Goal: Information Seeking & Learning: Learn about a topic

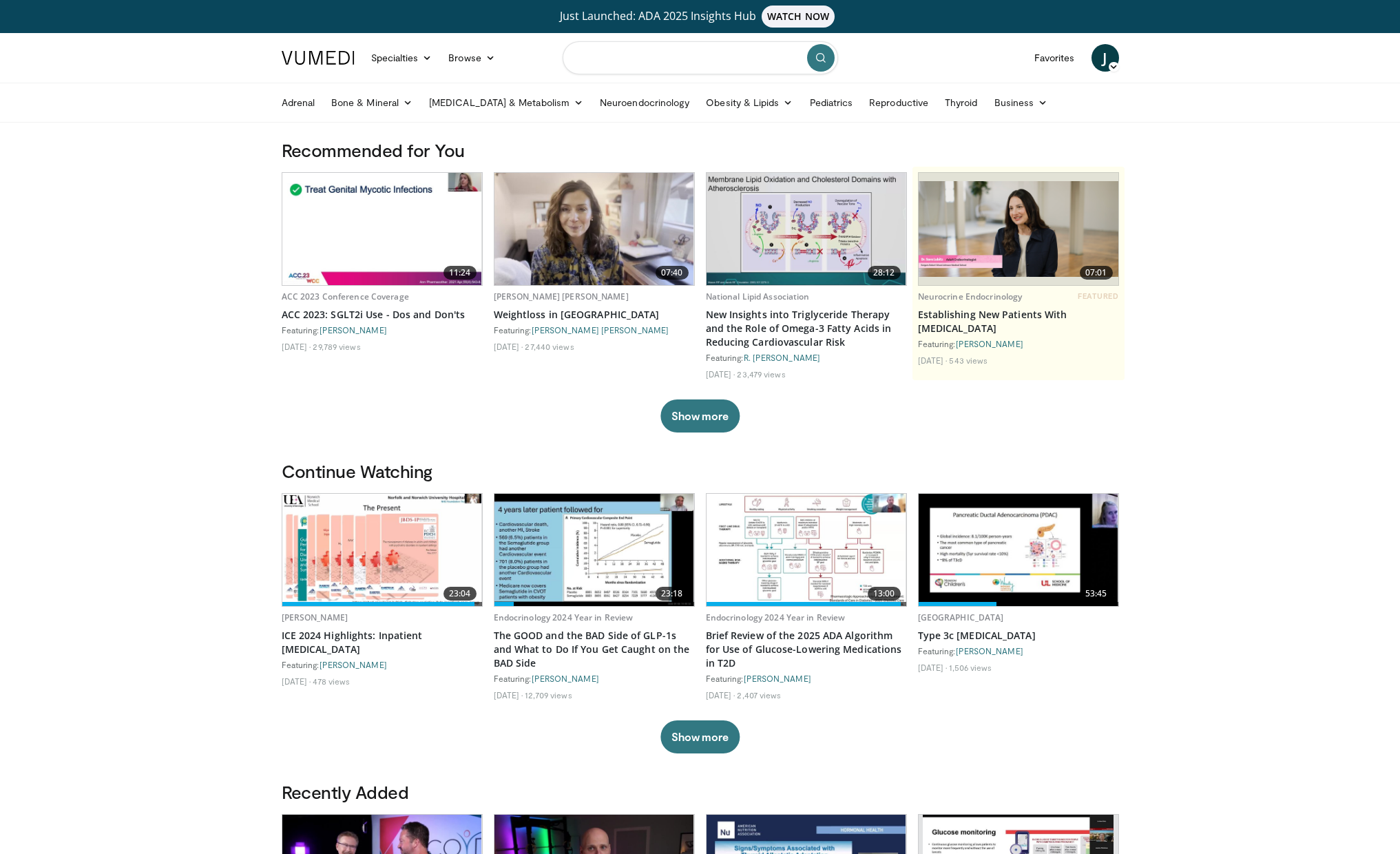
click at [602, 62] on input "Search topics, interventions" at bounding box center [700, 58] width 275 height 33
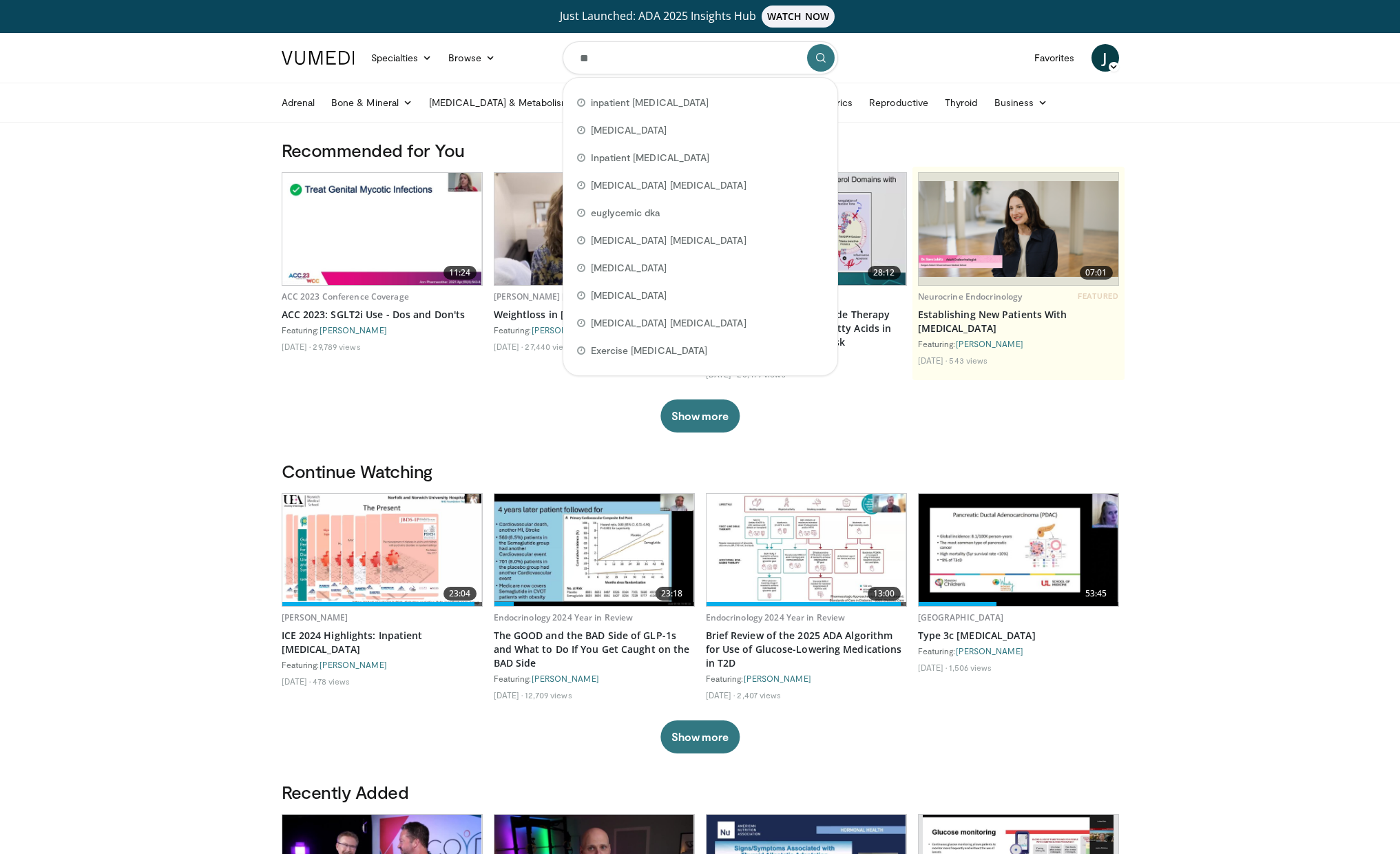
type input "***"
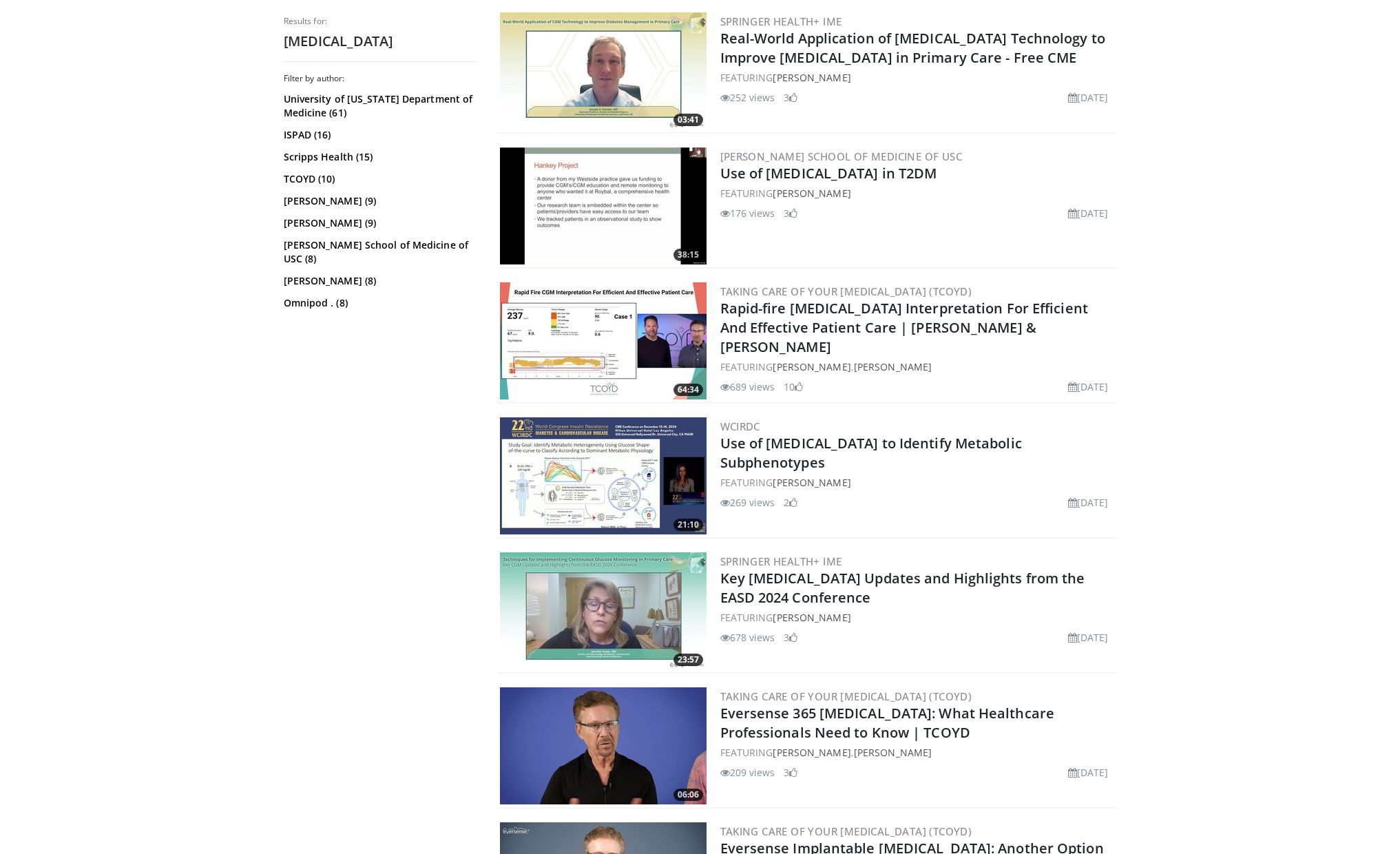
scroll to position [1124, 0]
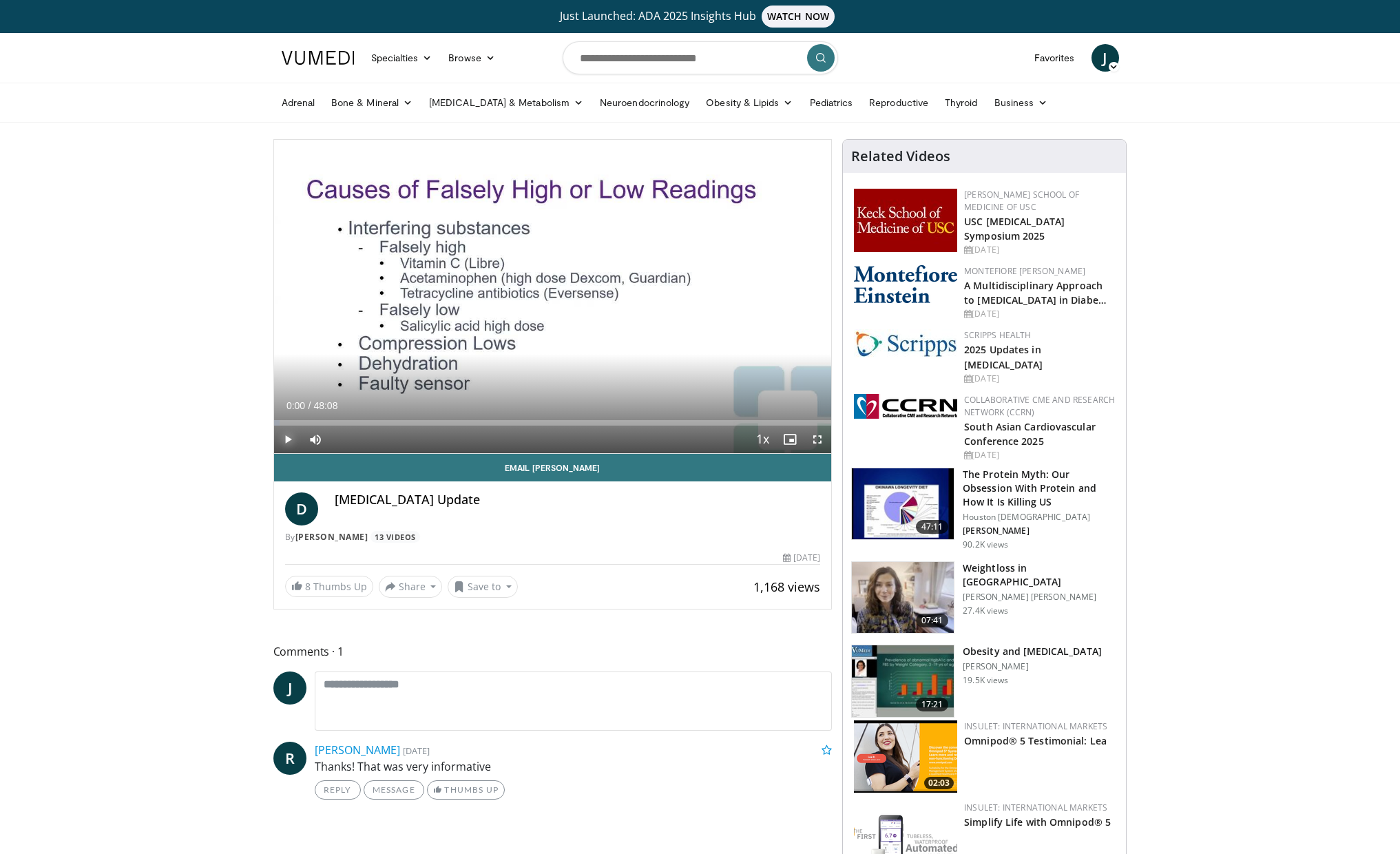
click at [287, 438] on span "Video Player" at bounding box center [288, 439] width 27 height 27
click at [294, 424] on div "Progress Bar" at bounding box center [294, 423] width 1 height 6
click at [320, 422] on div "Progress Bar" at bounding box center [320, 423] width 1 height 6
click at [345, 422] on div "Progress Bar" at bounding box center [345, 423] width 1 height 6
click at [358, 422] on div "Progress Bar" at bounding box center [358, 423] width 1 height 6
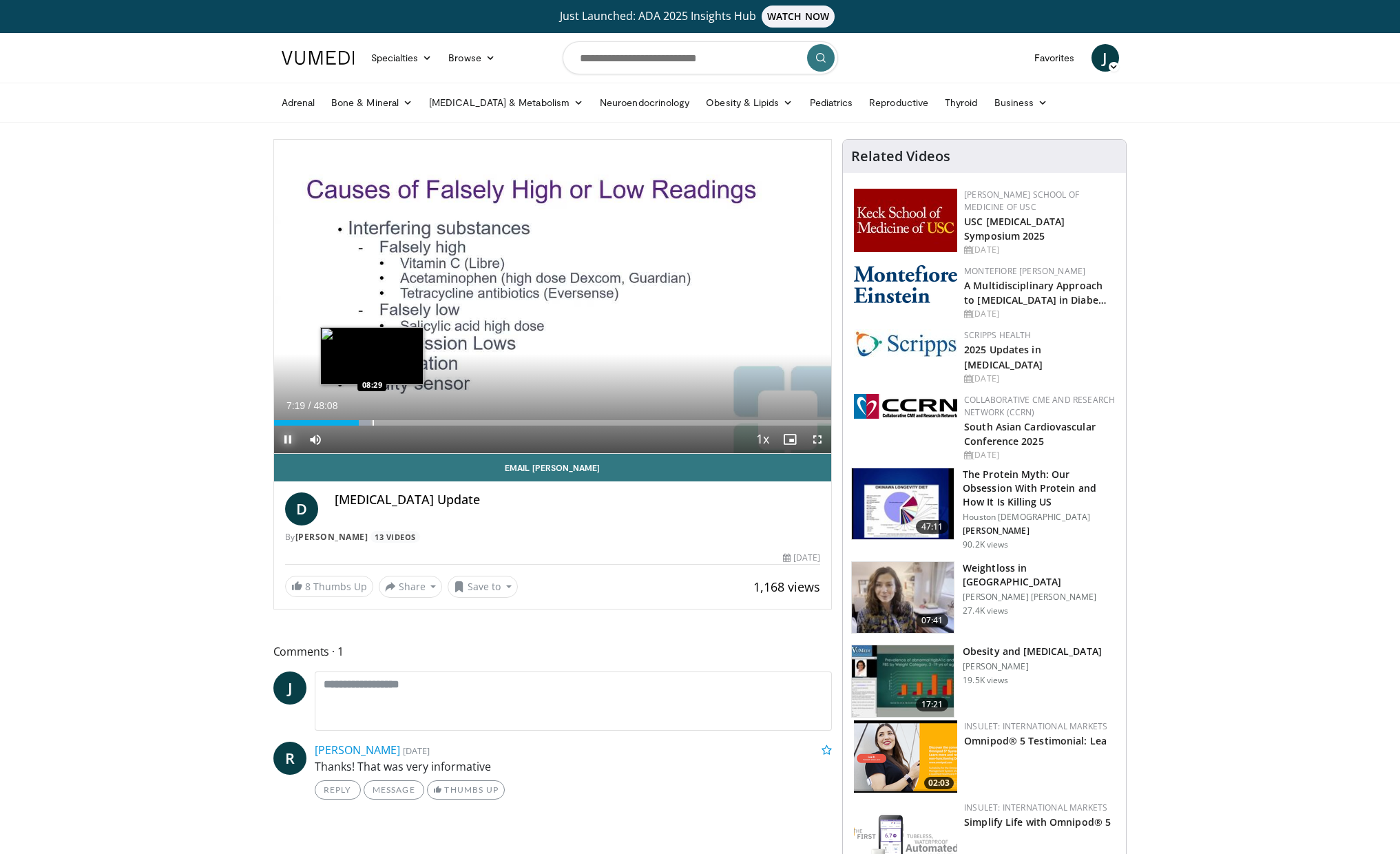
click at [373, 424] on div "Progress Bar" at bounding box center [373, 423] width 1 height 6
click at [387, 424] on div "Progress Bar" at bounding box center [387, 423] width 1 height 6
click at [414, 425] on div "Progress Bar" at bounding box center [414, 423] width 1 height 6
click at [433, 425] on div "Progress Bar" at bounding box center [433, 423] width 1 height 6
click at [451, 424] on div "Progress Bar" at bounding box center [451, 423] width 1 height 6
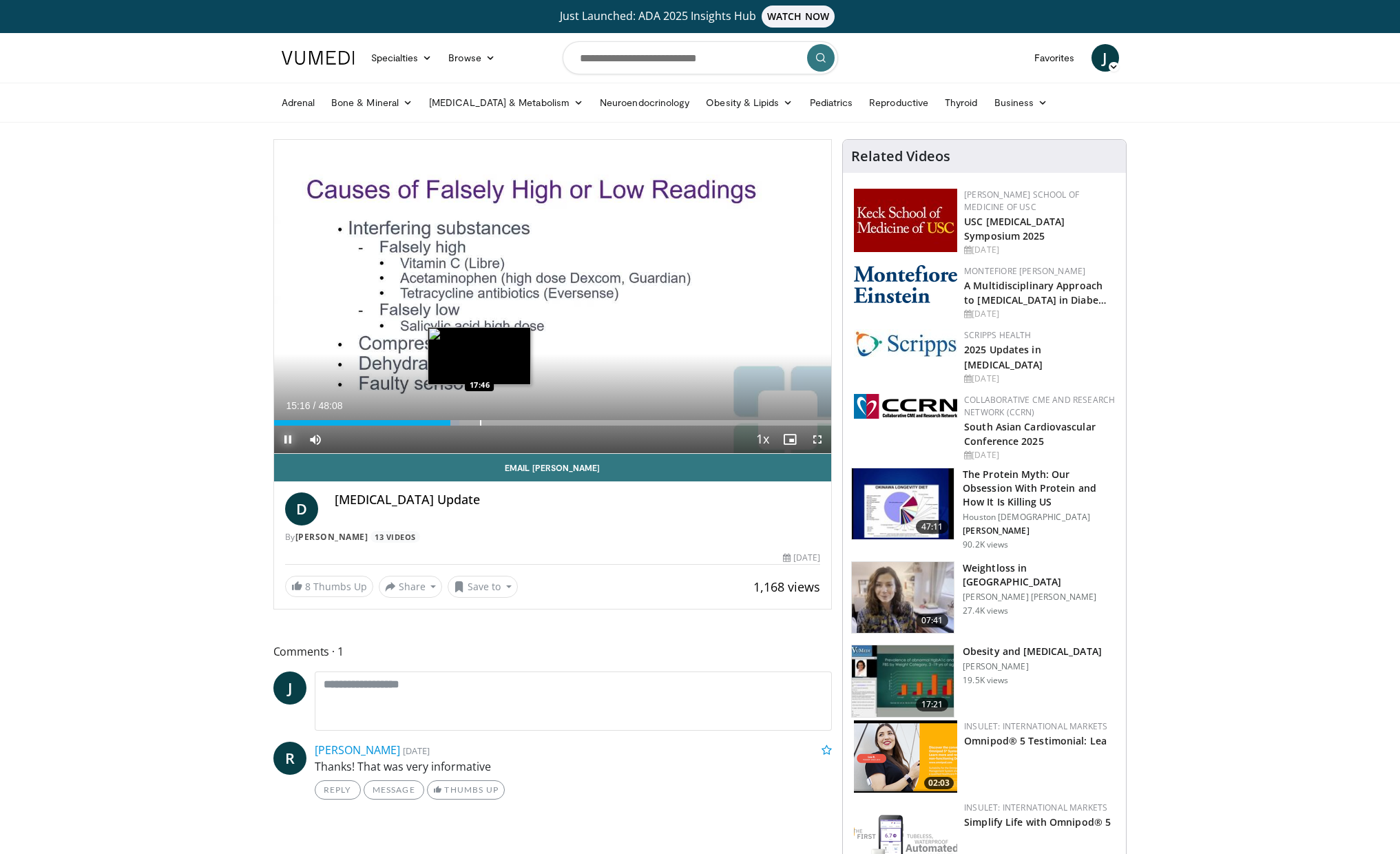
click at [480, 423] on div "Progress Bar" at bounding box center [480, 423] width 1 height 6
click at [499, 422] on div "Progress Bar" at bounding box center [499, 423] width 1 height 6
click at [516, 421] on div "Progress Bar" at bounding box center [516, 423] width 1 height 6
click at [527, 420] on div "Progress Bar" at bounding box center [527, 423] width 1 height 6
click at [538, 420] on div "Progress Bar" at bounding box center [538, 423] width 1 height 6
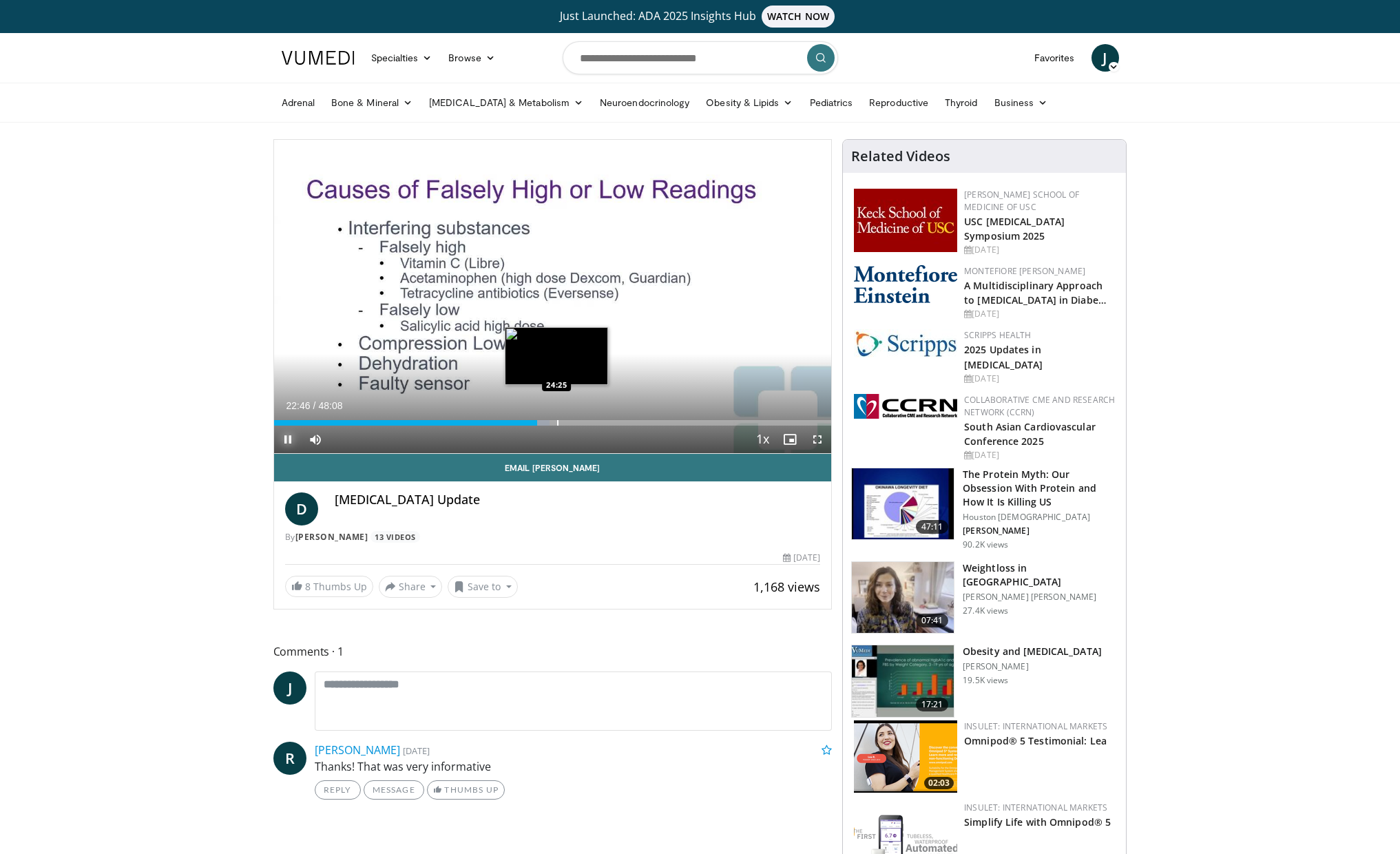
click at [558, 420] on div "Progress Bar" at bounding box center [558, 423] width 1 height 6
drag, startPoint x: 569, startPoint y: 424, endPoint x: 580, endPoint y: 424, distance: 11.0
click at [570, 424] on div "Progress Bar" at bounding box center [570, 423] width 1 height 6
click at [592, 425] on div "Progress Bar" at bounding box center [592, 423] width 1 height 6
click at [619, 420] on div "Loaded : 59.19% 27:30 29:50" at bounding box center [553, 419] width 558 height 13
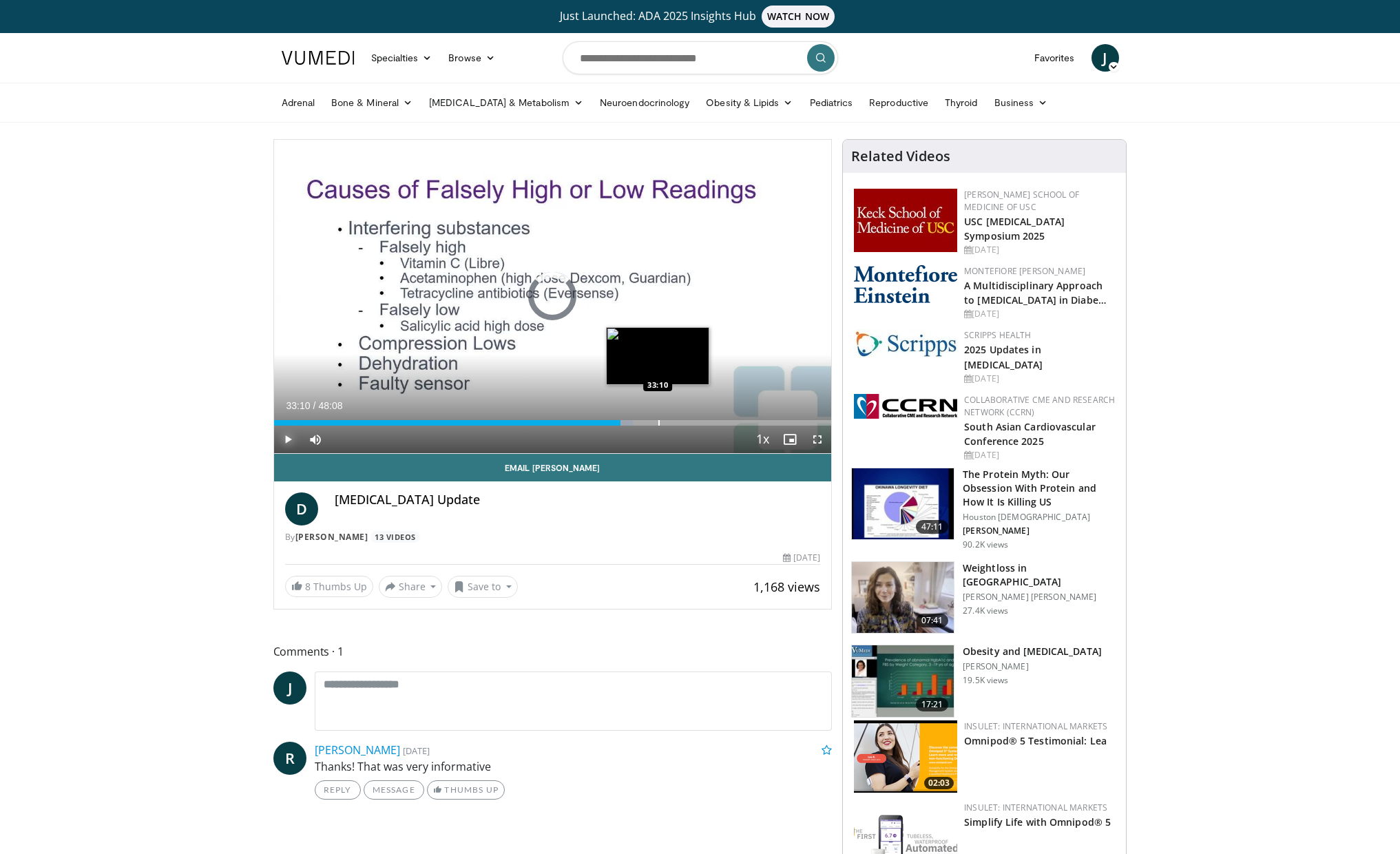
click at [658, 420] on div "Progress Bar" at bounding box center [658, 423] width 1 height 6
click at [646, 422] on div "Progress Bar" at bounding box center [646, 423] width 1 height 6
click at [667, 422] on div "Progress Bar" at bounding box center [667, 423] width 1 height 6
click at [675, 420] on div "Progress Bar" at bounding box center [675, 423] width 1 height 6
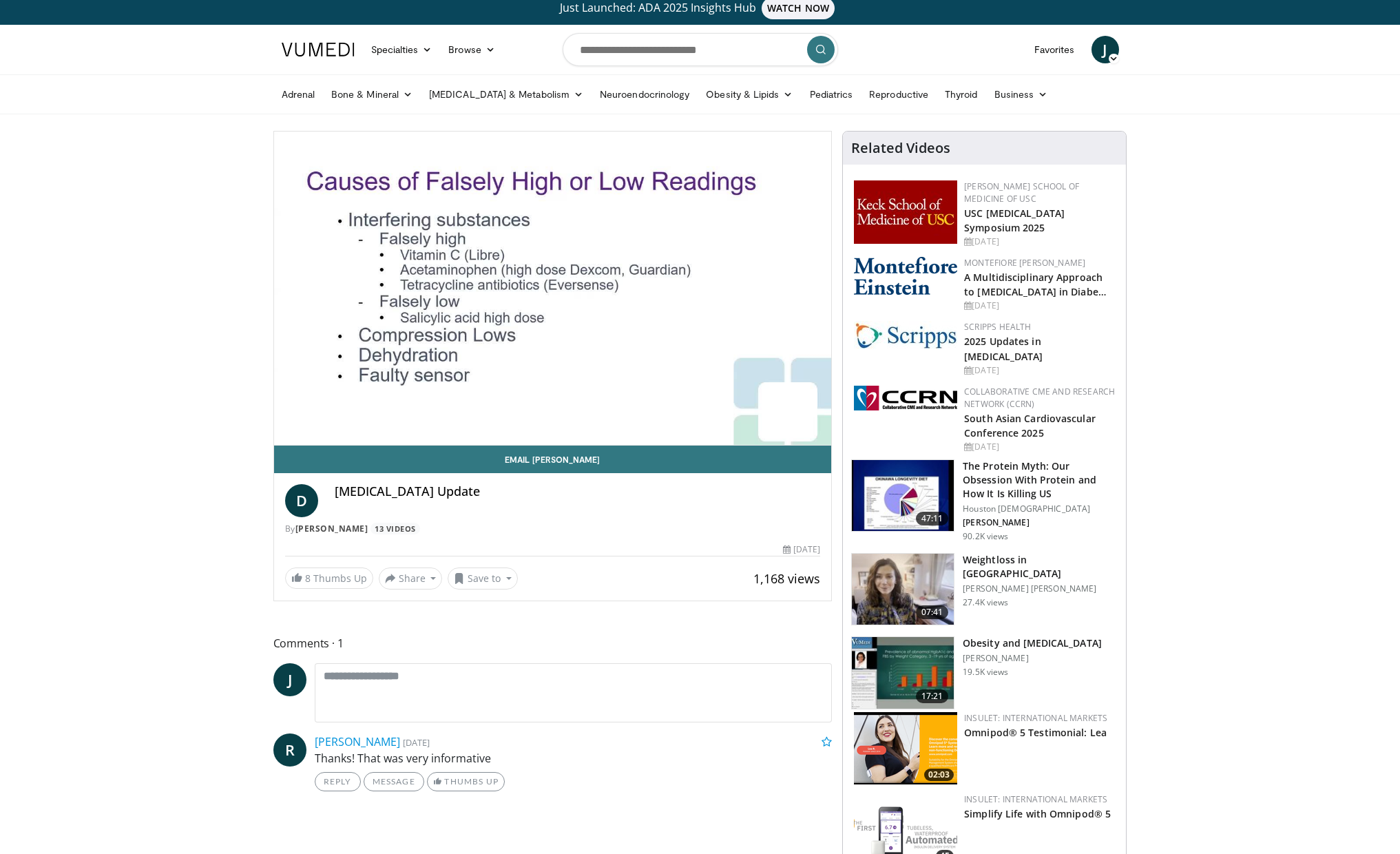
scroll to position [4, 0]
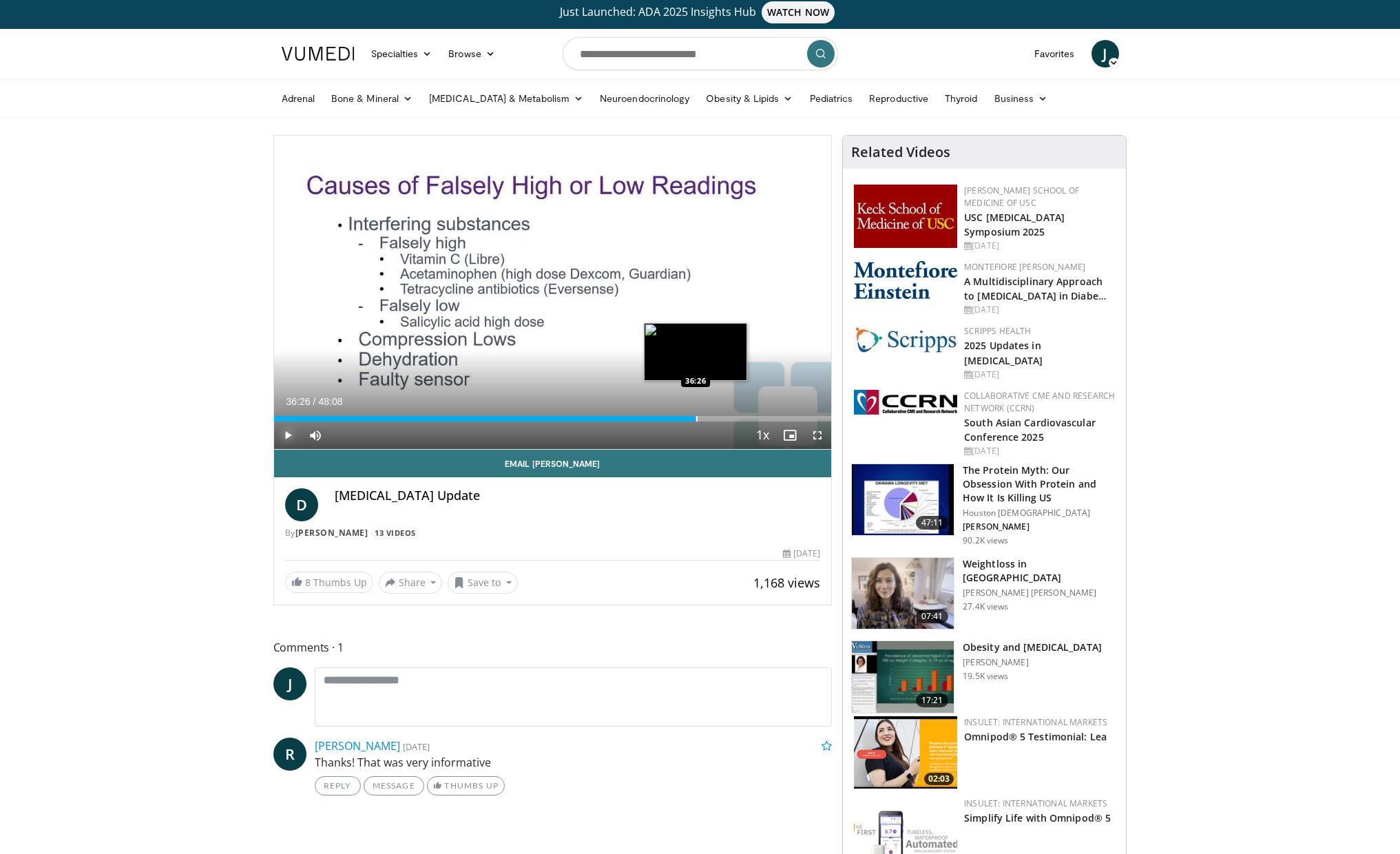
click at [696, 418] on div "Progress Bar" at bounding box center [696, 419] width 1 height 6
click at [702, 418] on div "Progress Bar" at bounding box center [702, 419] width 1 height 6
click at [713, 419] on div "Progress Bar" at bounding box center [713, 419] width 1 height 6
click at [724, 419] on div "Progress Bar" at bounding box center [724, 419] width 1 height 6
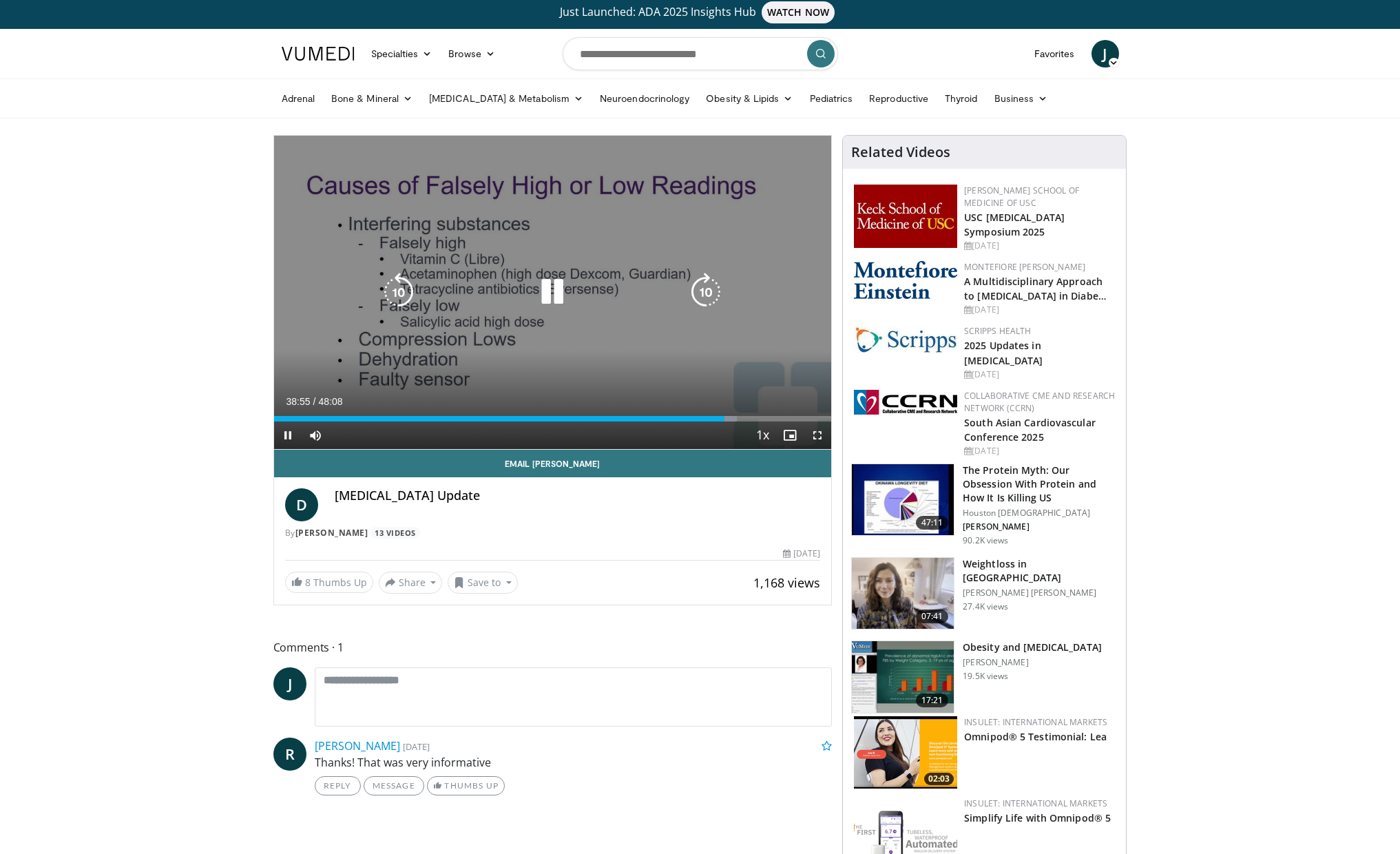
click at [546, 302] on icon "Video Player" at bounding box center [552, 292] width 39 height 39
click at [554, 288] on icon "Video Player" at bounding box center [552, 292] width 39 height 39
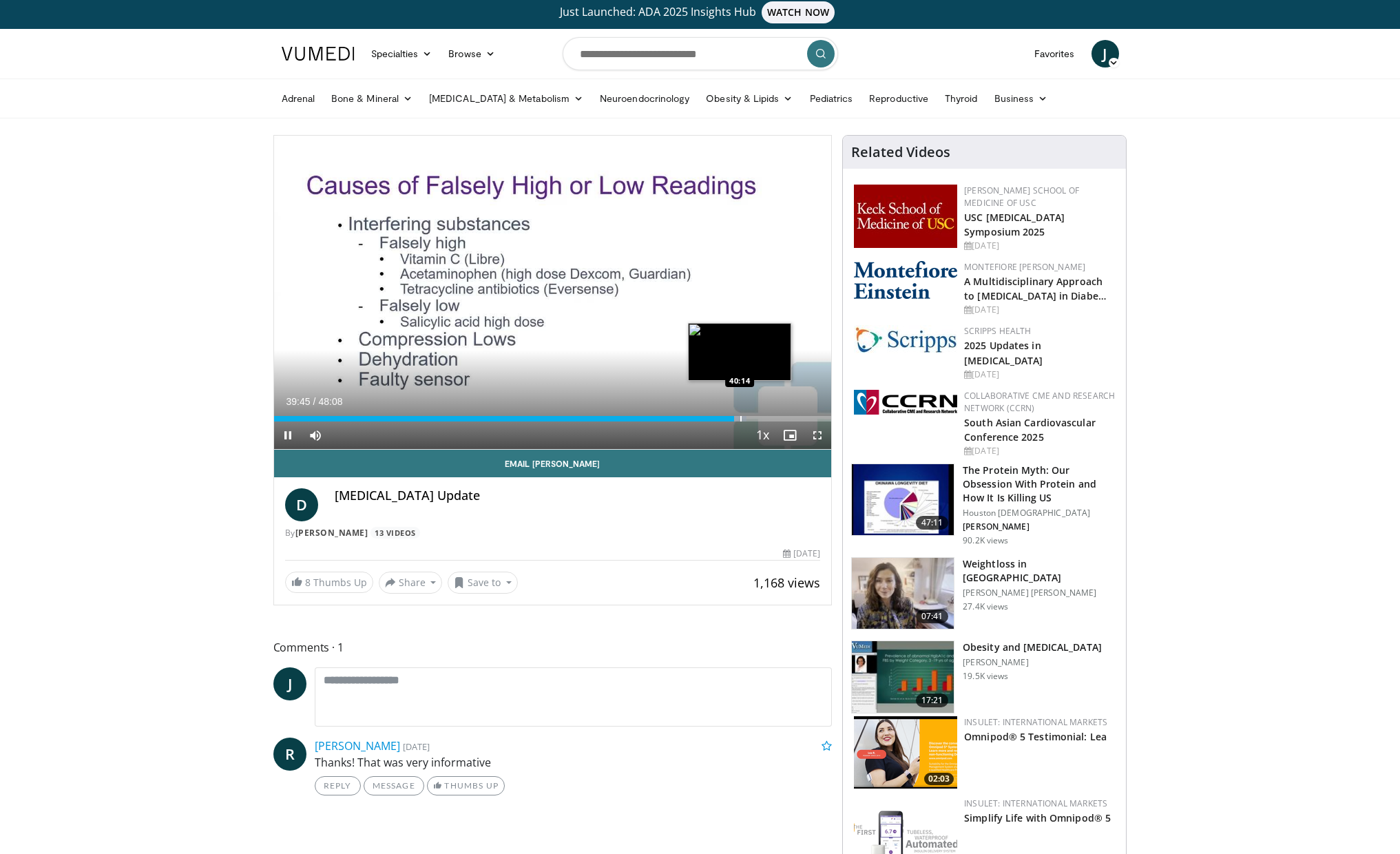
click at [741, 417] on div "Progress Bar" at bounding box center [741, 419] width 1 height 6
click at [749, 416] on div "Progress Bar" at bounding box center [749, 419] width 1 height 6
click at [761, 416] on div "Progress Bar" at bounding box center [761, 419] width 1 height 6
click at [774, 416] on div "Progress Bar" at bounding box center [774, 419] width 1 height 6
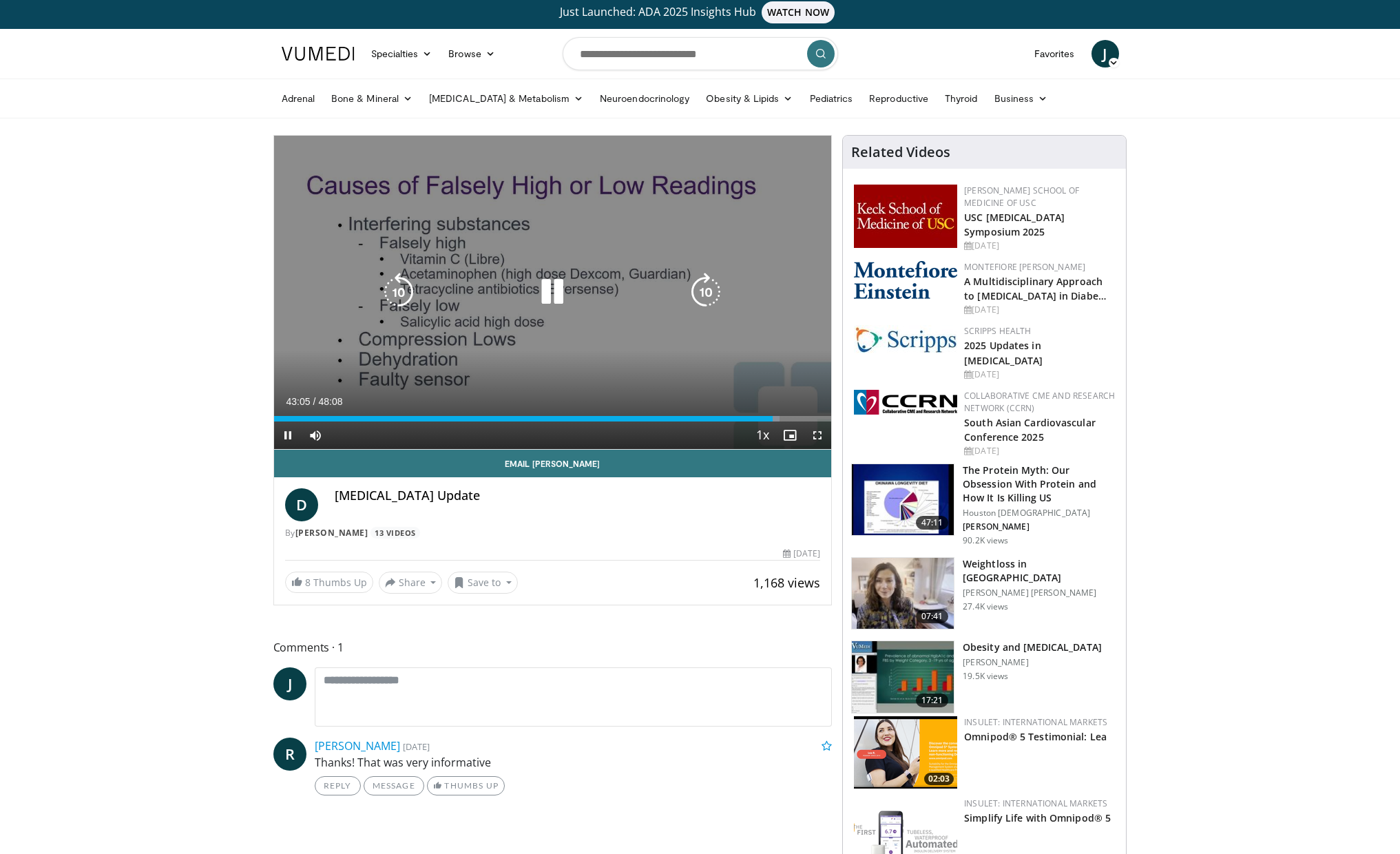
click at [791, 414] on video-js "**********" at bounding box center [553, 293] width 558 height 314
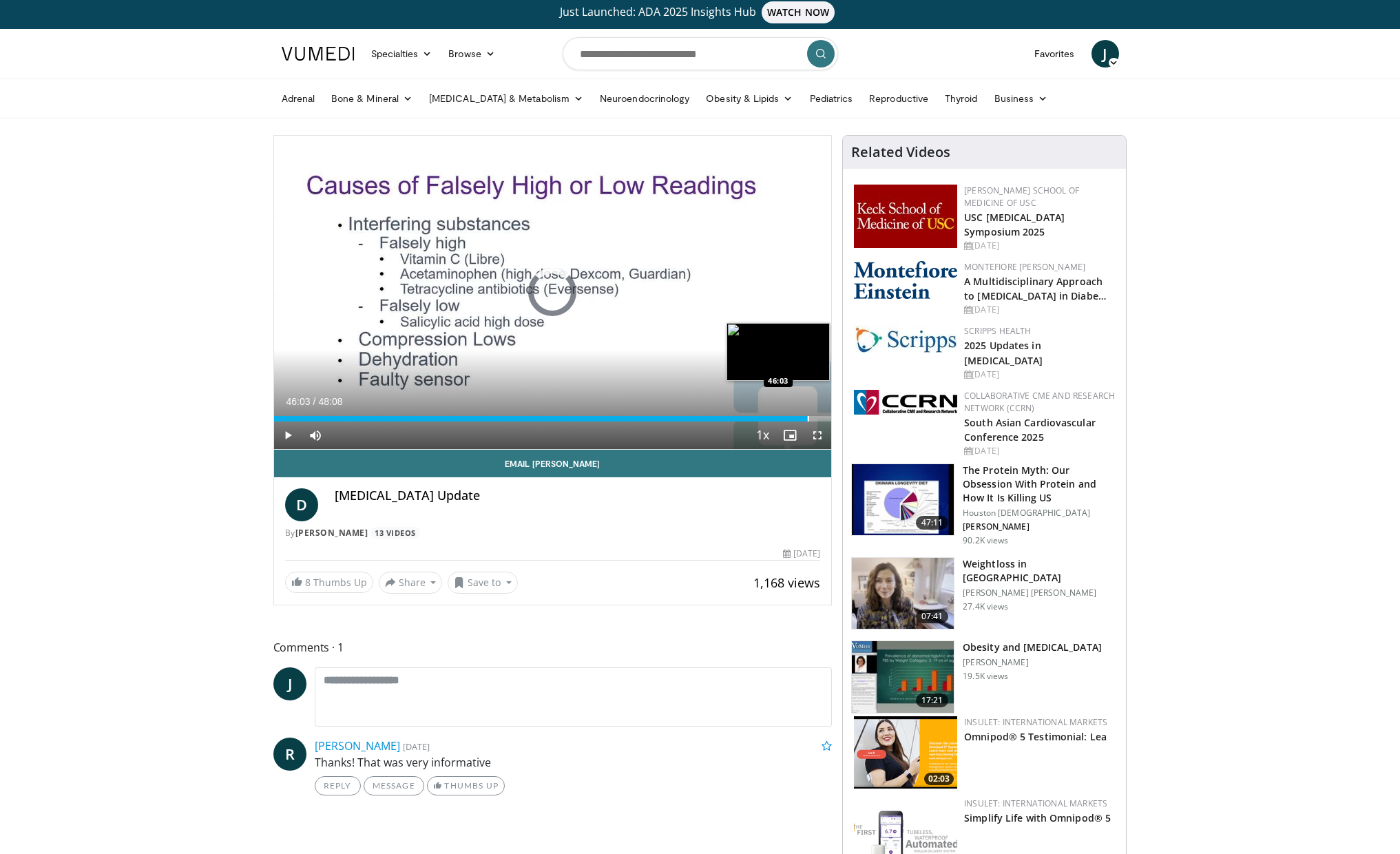
click at [808, 420] on div "Progress Bar" at bounding box center [808, 419] width 1 height 6
click at [818, 418] on div "Progress Bar" at bounding box center [818, 419] width 1 height 6
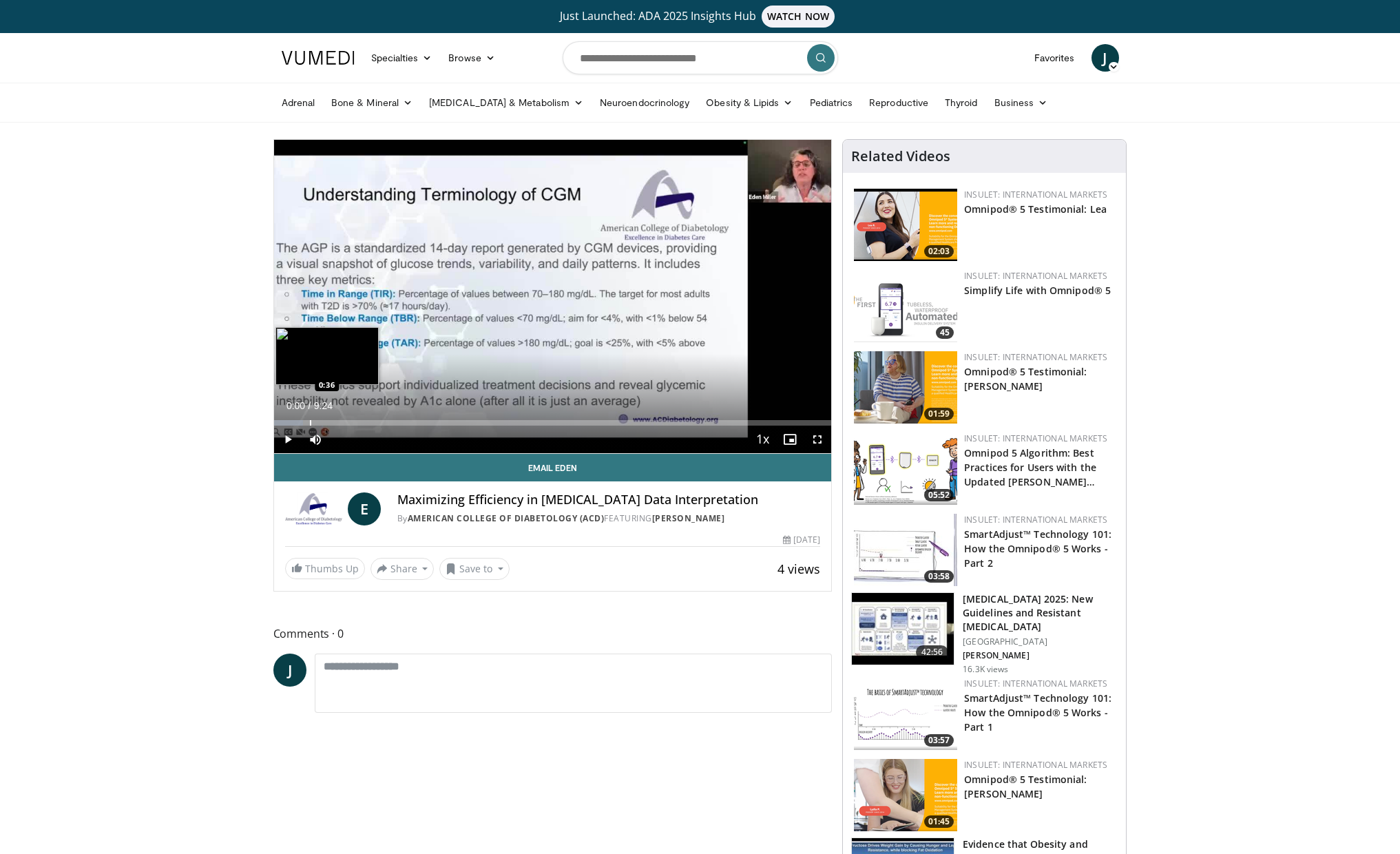
click at [309, 423] on div "Progress Bar" at bounding box center [309, 423] width 1 height 6
click at [327, 421] on div "Progress Bar" at bounding box center [327, 423] width 1 height 6
click at [292, 436] on span "Video Player" at bounding box center [288, 439] width 27 height 27
click at [342, 425] on div "Progress Bar" at bounding box center [342, 423] width 1 height 6
click at [363, 422] on div "Progress Bar" at bounding box center [363, 423] width 1 height 6
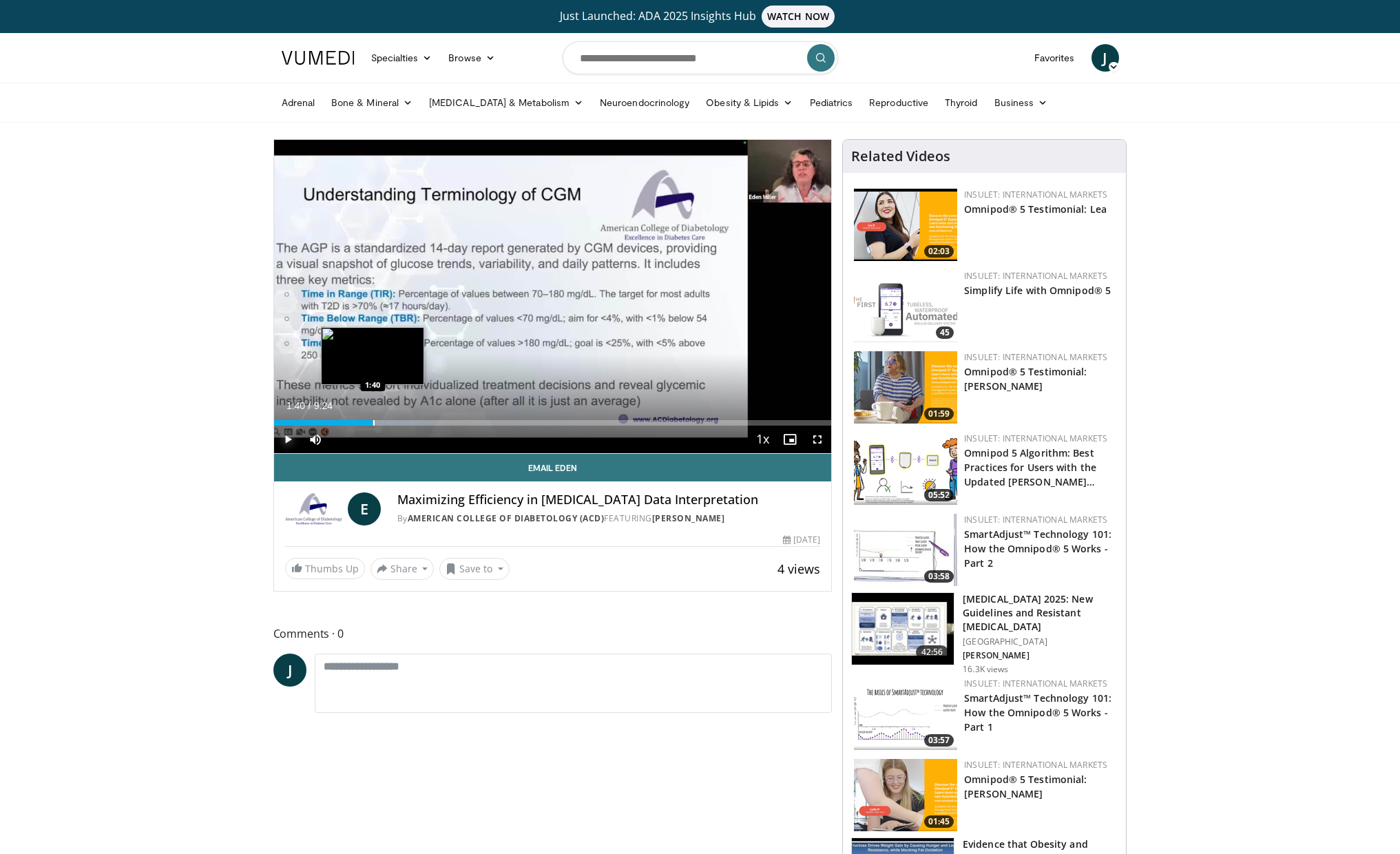
drag, startPoint x: 373, startPoint y: 422, endPoint x: 382, endPoint y: 422, distance: 9.0
click at [374, 423] on div "Progress Bar" at bounding box center [374, 423] width 1 height 6
drag, startPoint x: 389, startPoint y: 422, endPoint x: 403, endPoint y: 422, distance: 14.0
click at [390, 422] on div "Progress Bar" at bounding box center [390, 423] width 1 height 6
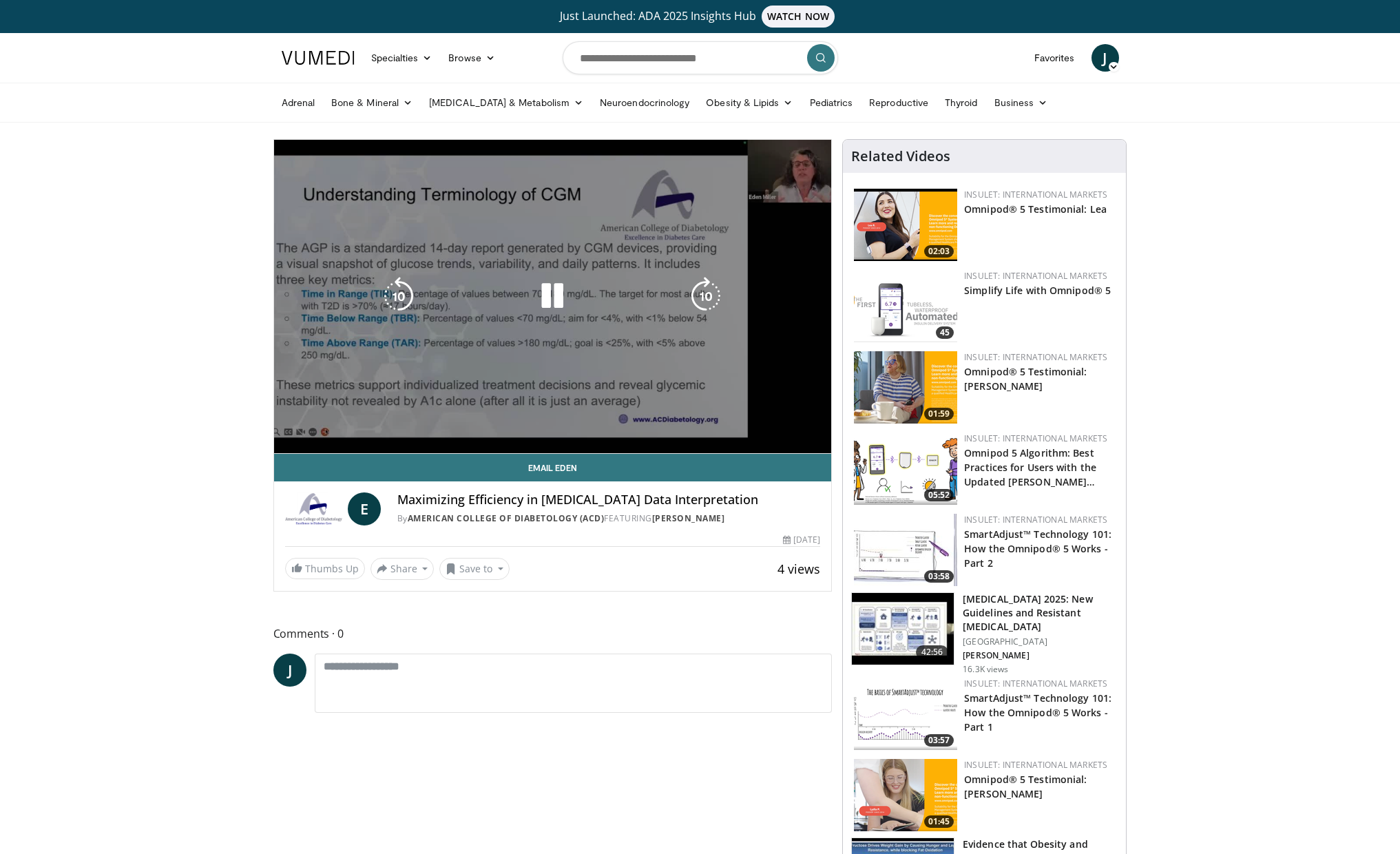
click at [420, 422] on video-js "**********" at bounding box center [553, 296] width 558 height 314
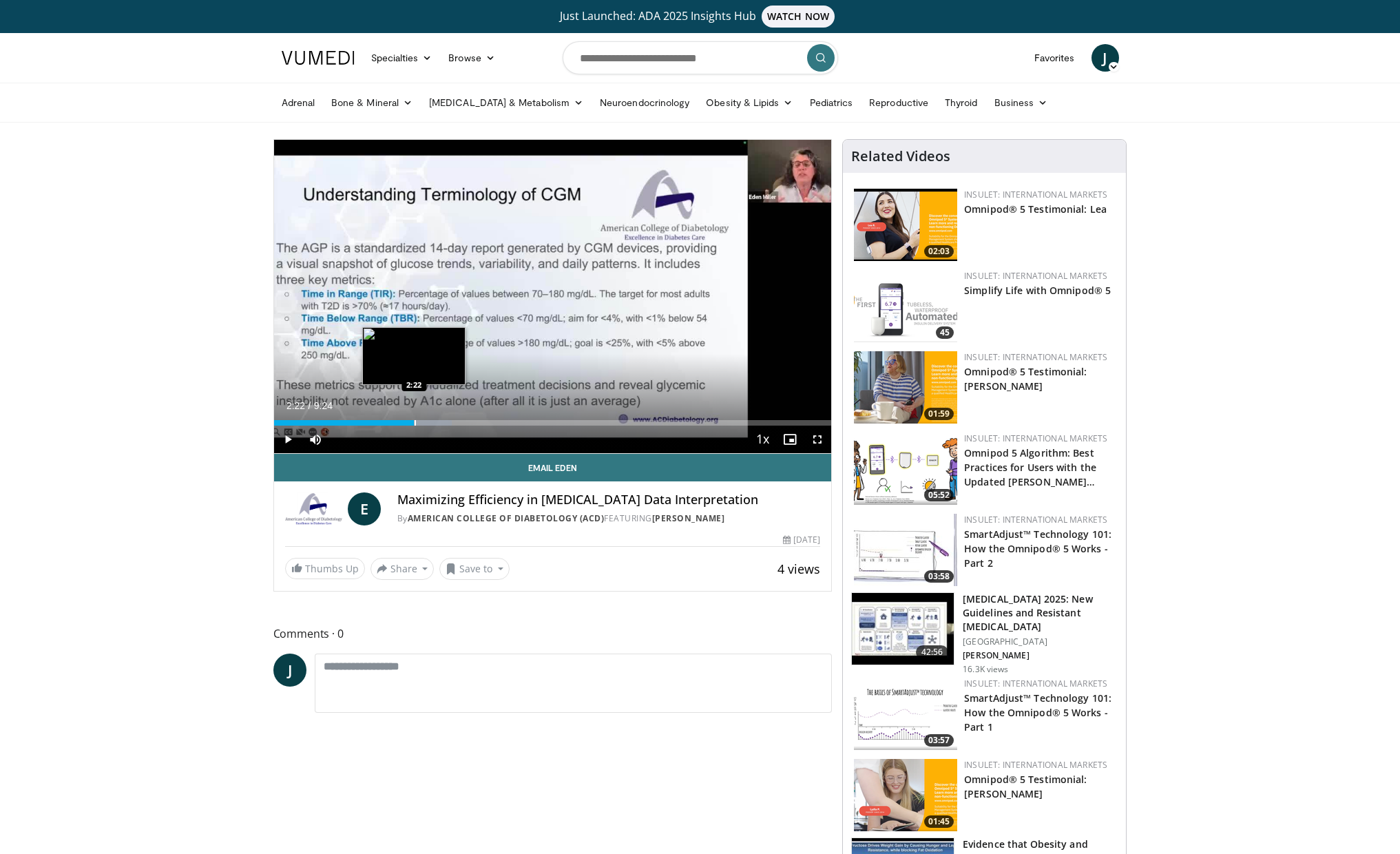
click at [414, 425] on div "Progress Bar" at bounding box center [414, 423] width 1 height 6
click at [446, 424] on div "Progress Bar" at bounding box center [446, 423] width 1 height 6
click at [478, 424] on div "Progress Bar" at bounding box center [478, 423] width 1 height 6
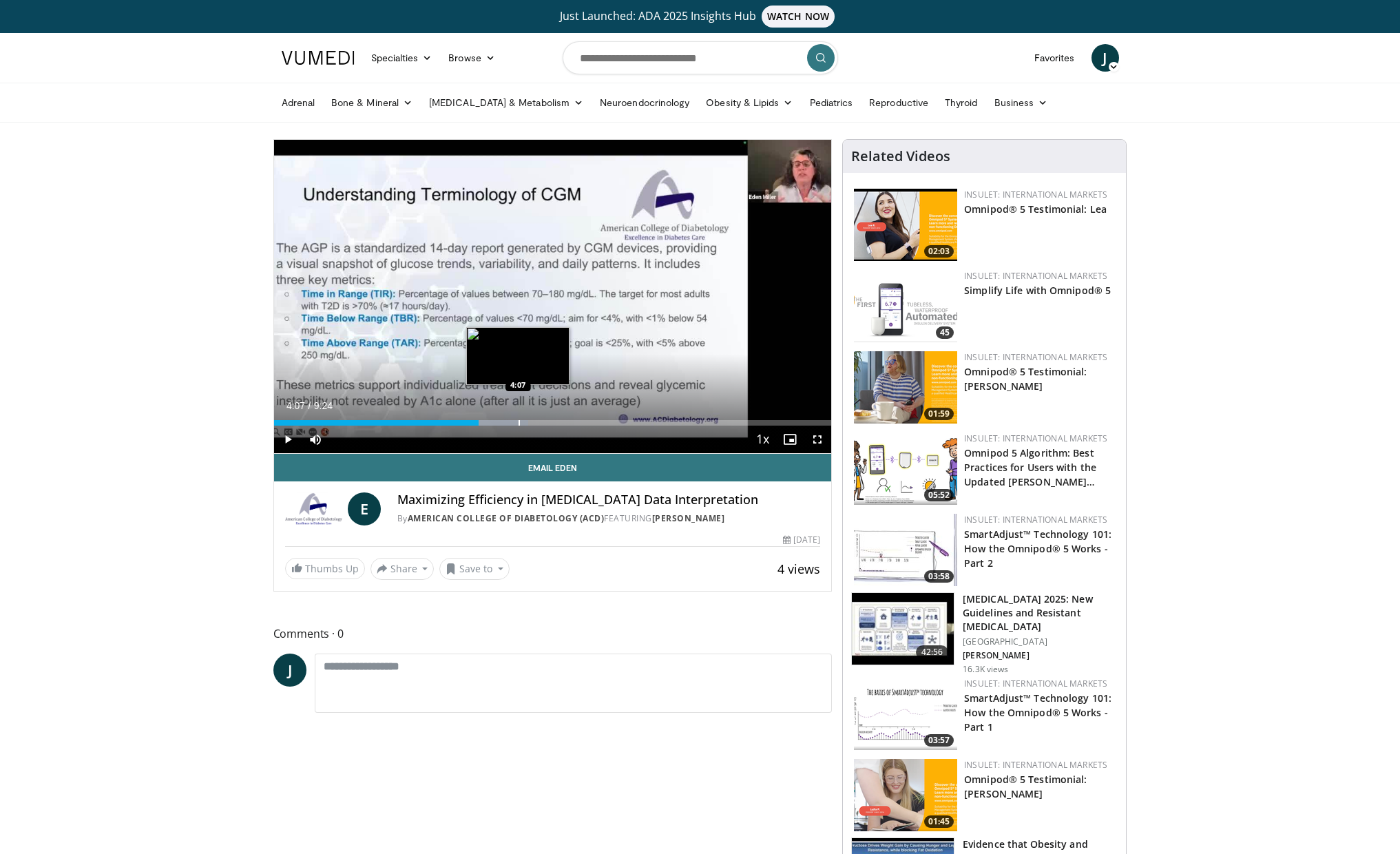
click at [519, 423] on div "Progress Bar" at bounding box center [519, 423] width 1 height 6
drag, startPoint x: 490, startPoint y: 427, endPoint x: 482, endPoint y: 426, distance: 8.1
click at [486, 427] on div "Current Time 4:08 / Duration 9:24 Pause Skip Backward Skip Forward Mute Loaded …" at bounding box center [553, 439] width 558 height 27
click at [481, 425] on div "Progress Bar" at bounding box center [481, 423] width 1 height 6
click at [434, 424] on div "Progress Bar" at bounding box center [434, 423] width 1 height 6
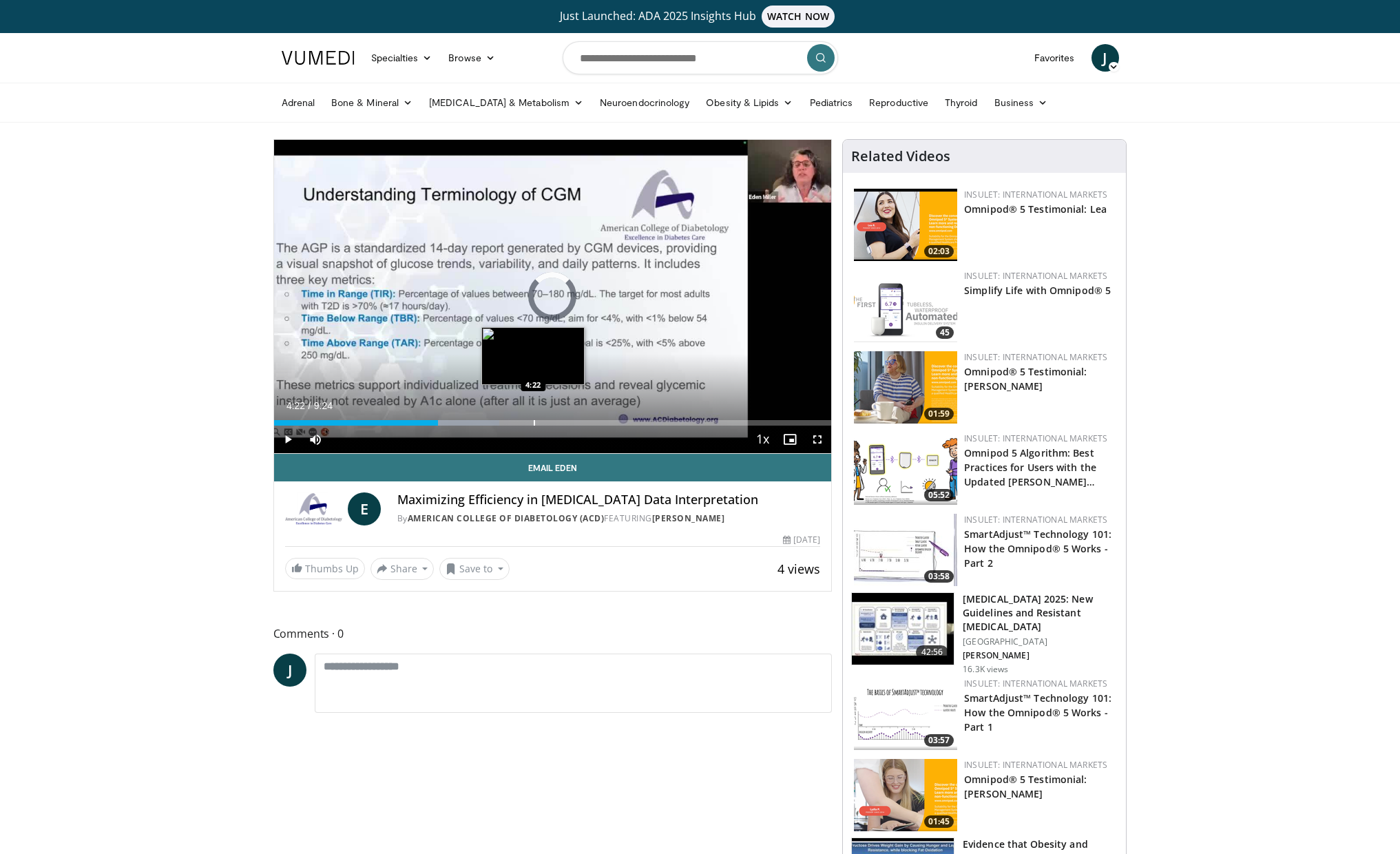
click at [534, 423] on div "Progress Bar" at bounding box center [534, 423] width 1 height 6
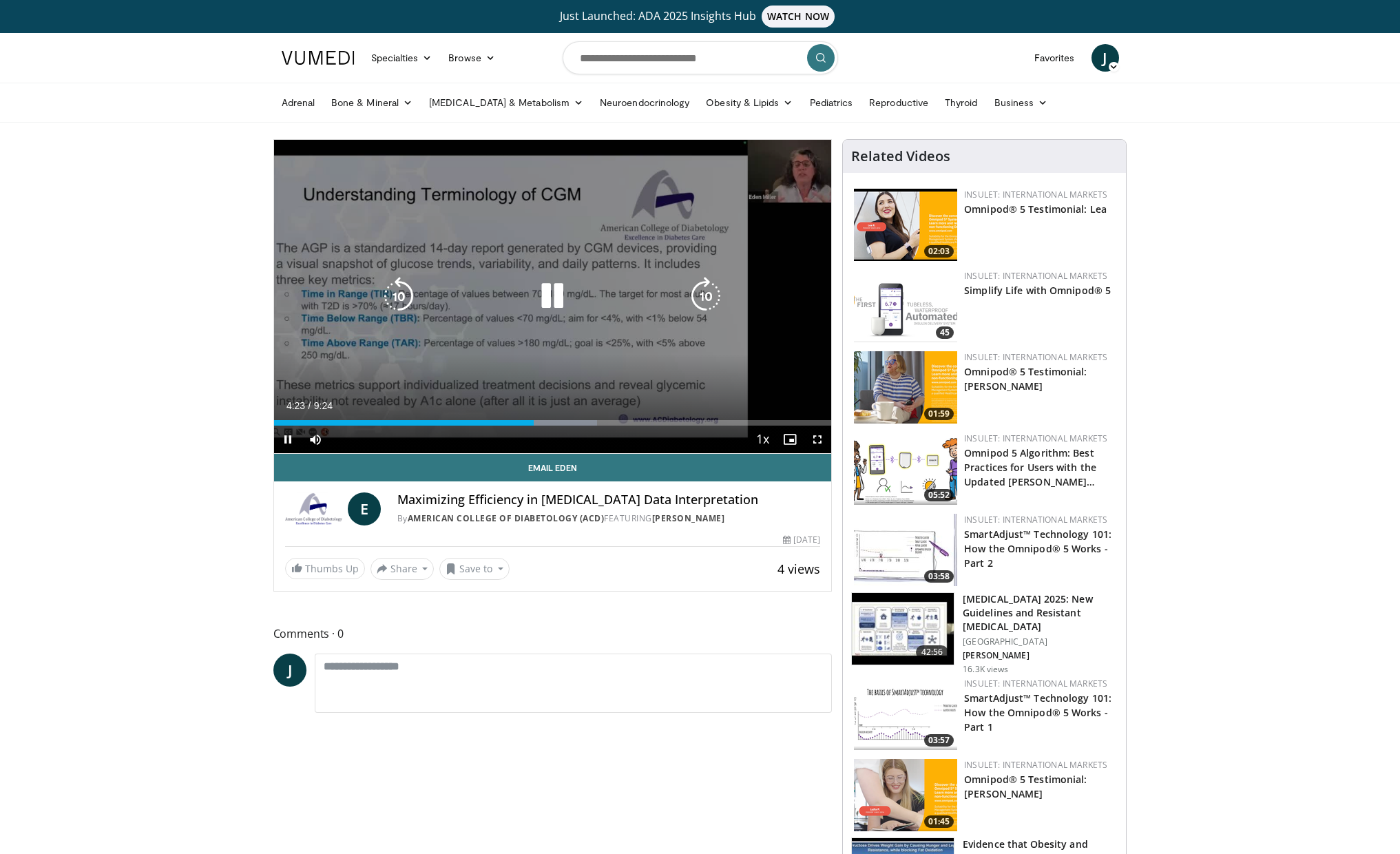
click at [585, 423] on video-js "**********" at bounding box center [553, 296] width 558 height 314
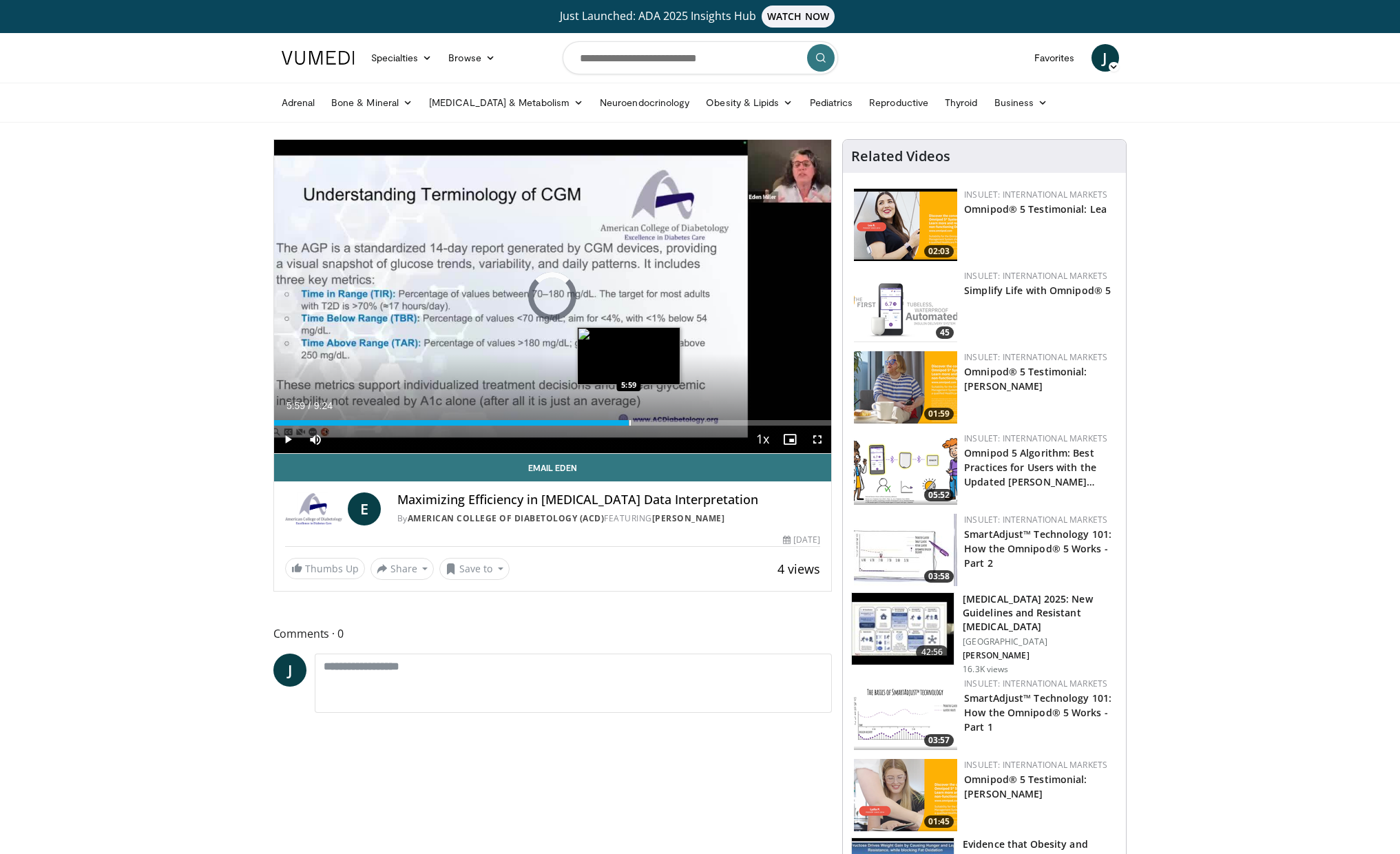
click at [629, 420] on div "Progress Bar" at bounding box center [629, 423] width 1 height 6
click at [674, 422] on div "Progress Bar" at bounding box center [674, 423] width 1 height 6
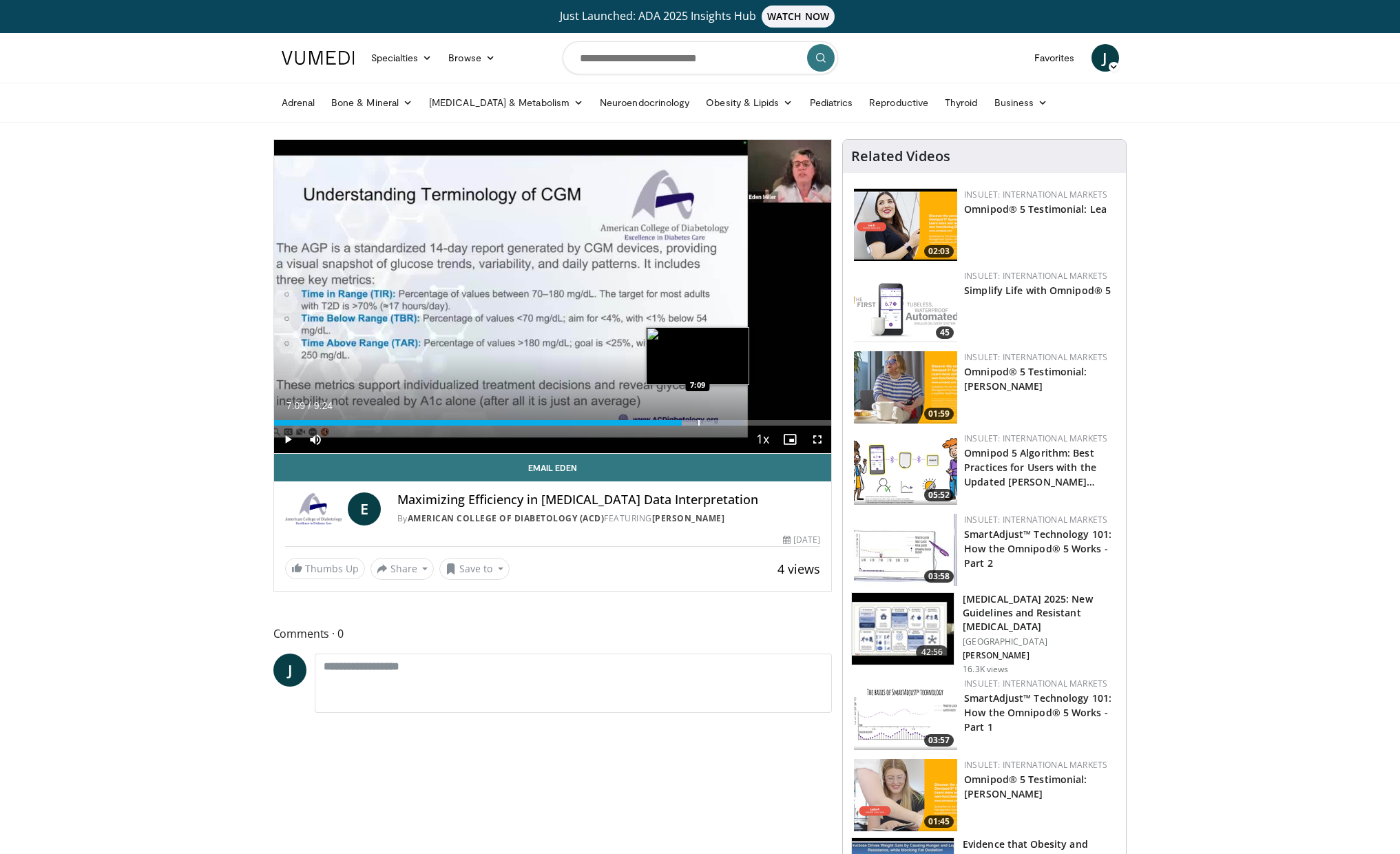
click at [698, 421] on div "Progress Bar" at bounding box center [698, 423] width 1 height 6
click at [722, 422] on div "Progress Bar" at bounding box center [722, 423] width 1 height 6
click at [739, 422] on div "Progress Bar" at bounding box center [739, 423] width 1 height 6
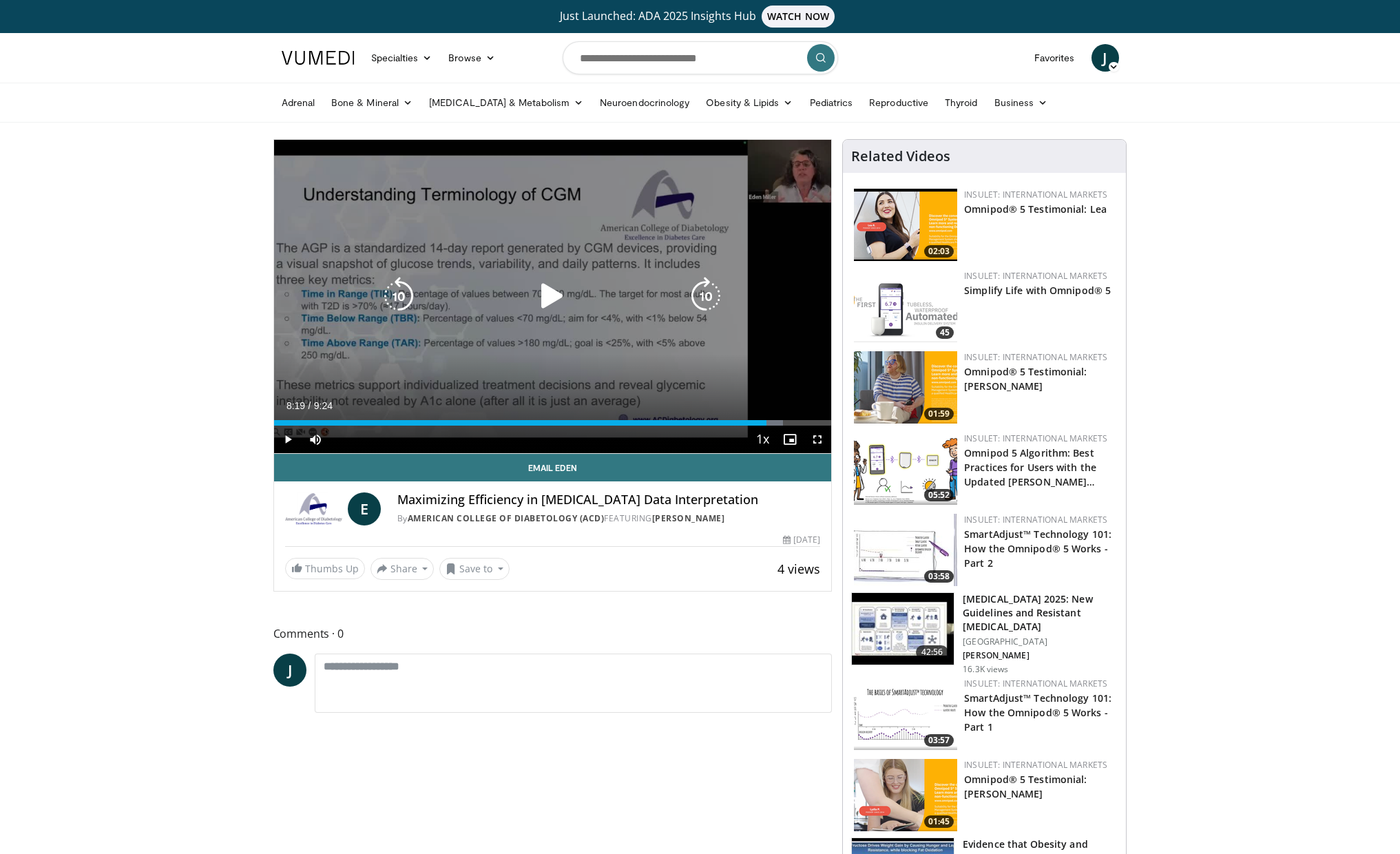
drag, startPoint x: 766, startPoint y: 419, endPoint x: 776, endPoint y: 419, distance: 10.0
click at [767, 419] on div "Loaded : 91.38% 8:19 8:19" at bounding box center [553, 419] width 558 height 13
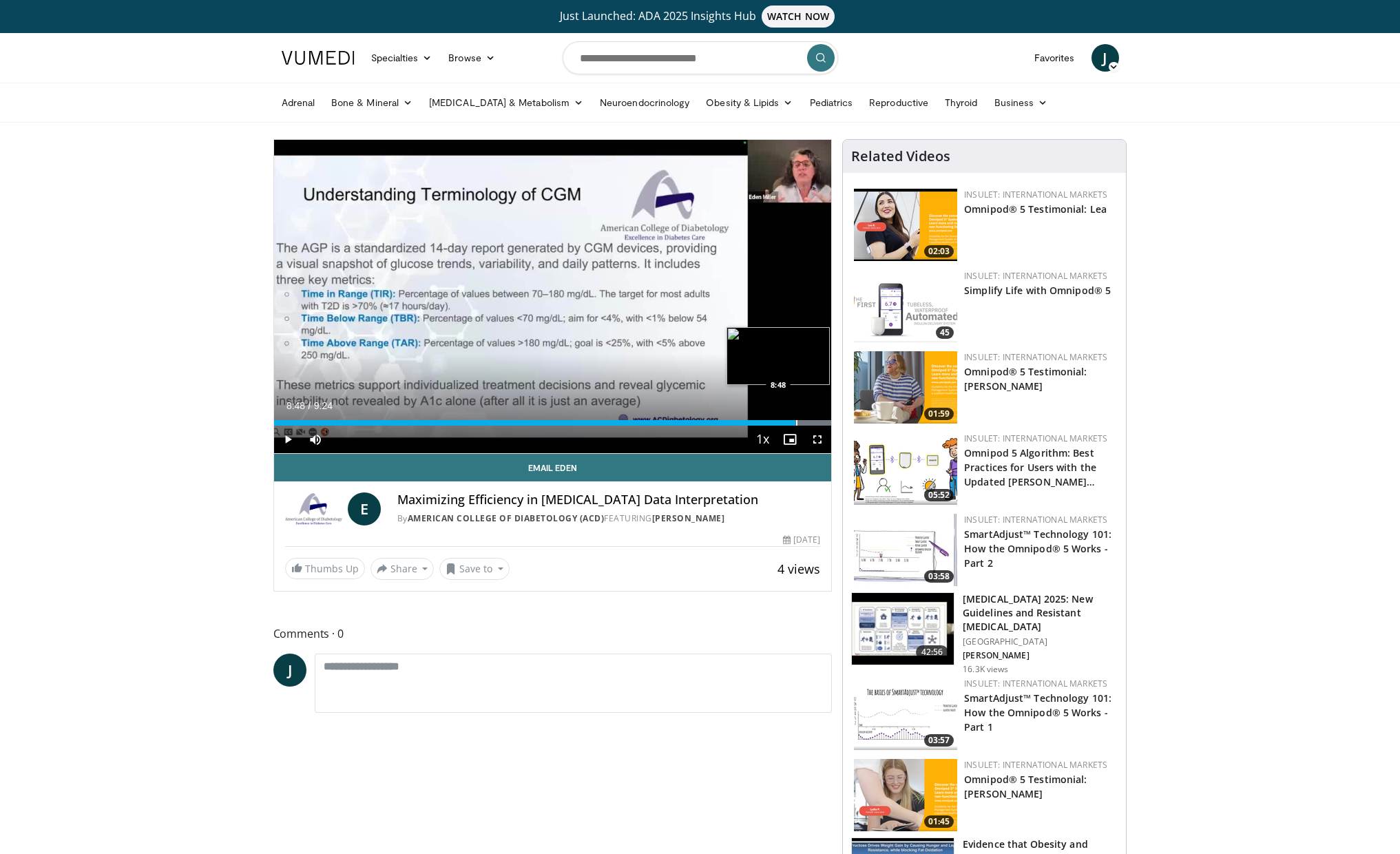
click at [796, 420] on div "Progress Bar" at bounding box center [796, 423] width 1 height 6
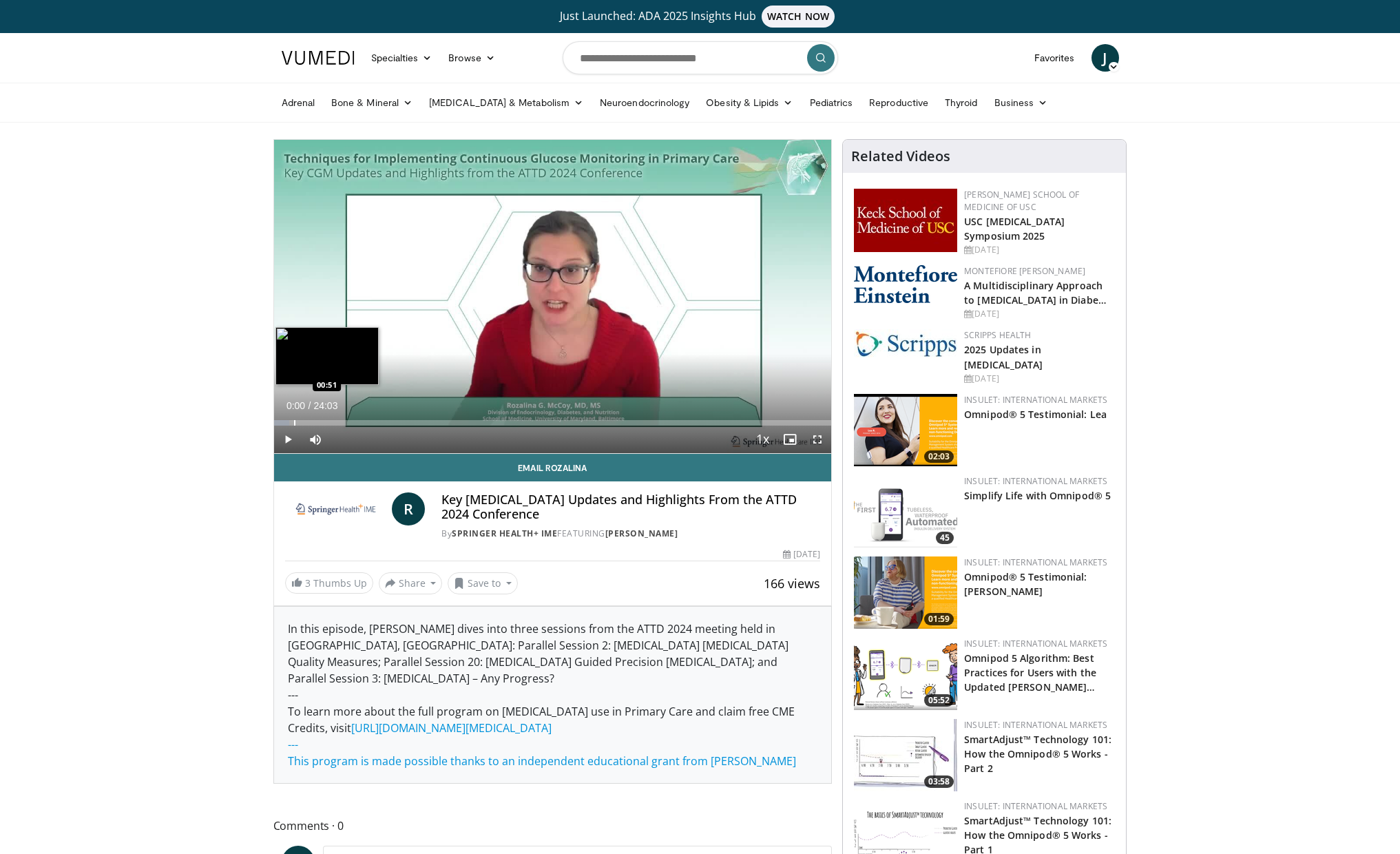
click at [294, 422] on div "Progress Bar" at bounding box center [294, 423] width 1 height 6
click at [282, 443] on span "Video Player" at bounding box center [288, 439] width 27 height 27
click at [312, 423] on div "Progress Bar" at bounding box center [312, 423] width 1 height 6
click at [331, 422] on div "Progress Bar" at bounding box center [331, 423] width 1 height 6
click at [352, 421] on div "Progress Bar" at bounding box center [352, 423] width 1 height 6
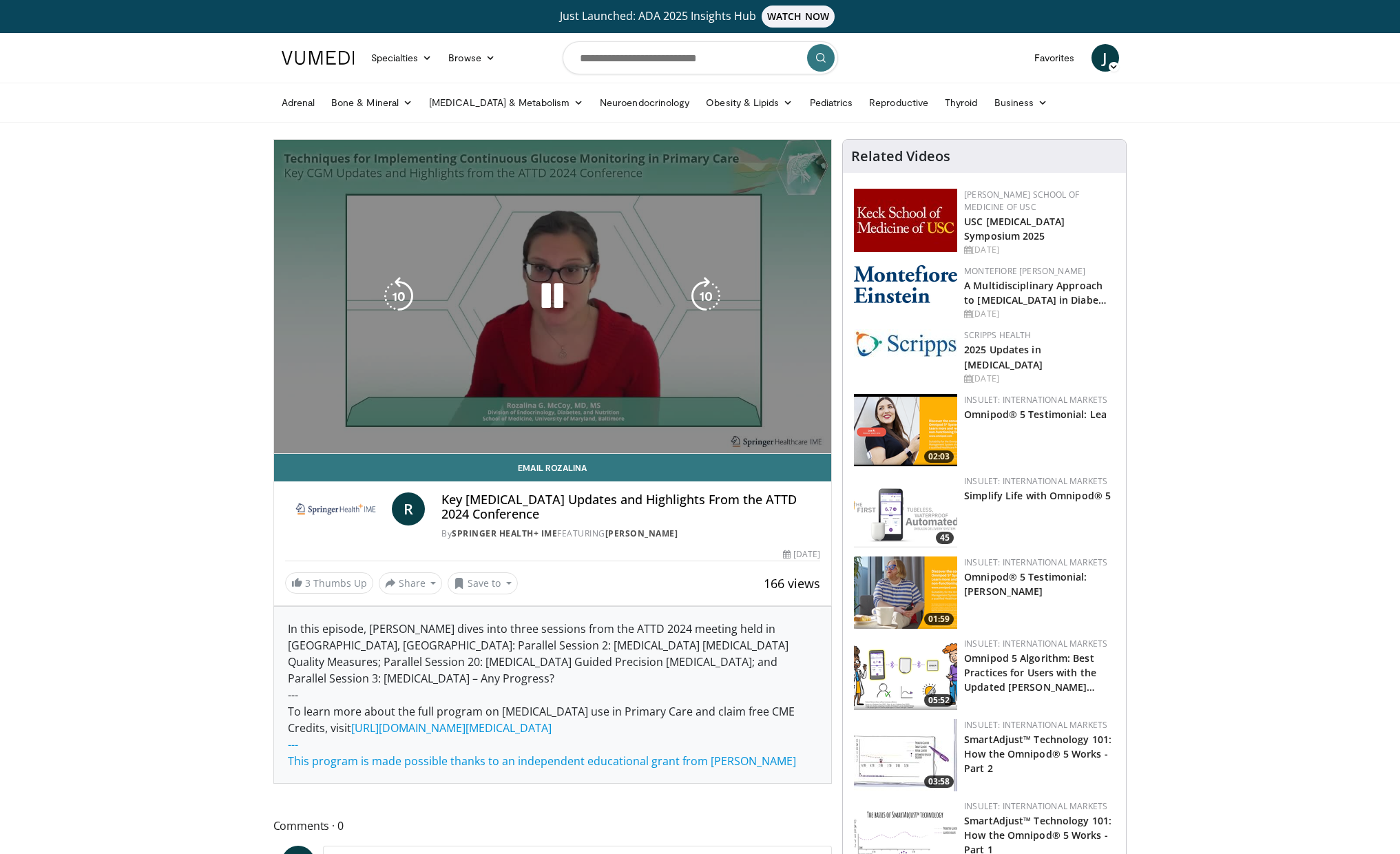
click at [372, 420] on video-js "**********" at bounding box center [553, 296] width 558 height 314
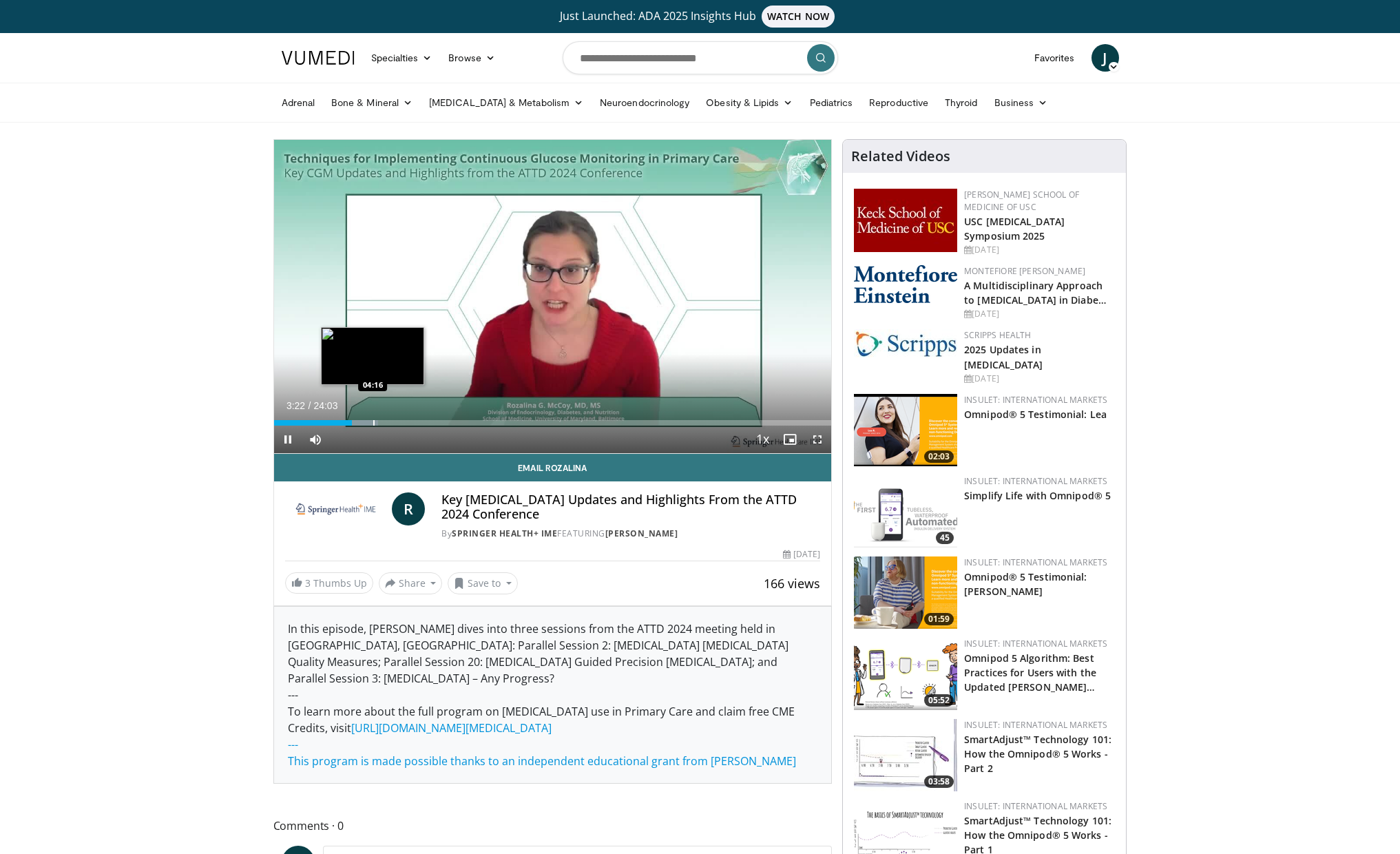
click at [374, 425] on div "Progress Bar" at bounding box center [374, 423] width 1 height 6
click at [405, 425] on div "Progress Bar" at bounding box center [405, 423] width 1 height 6
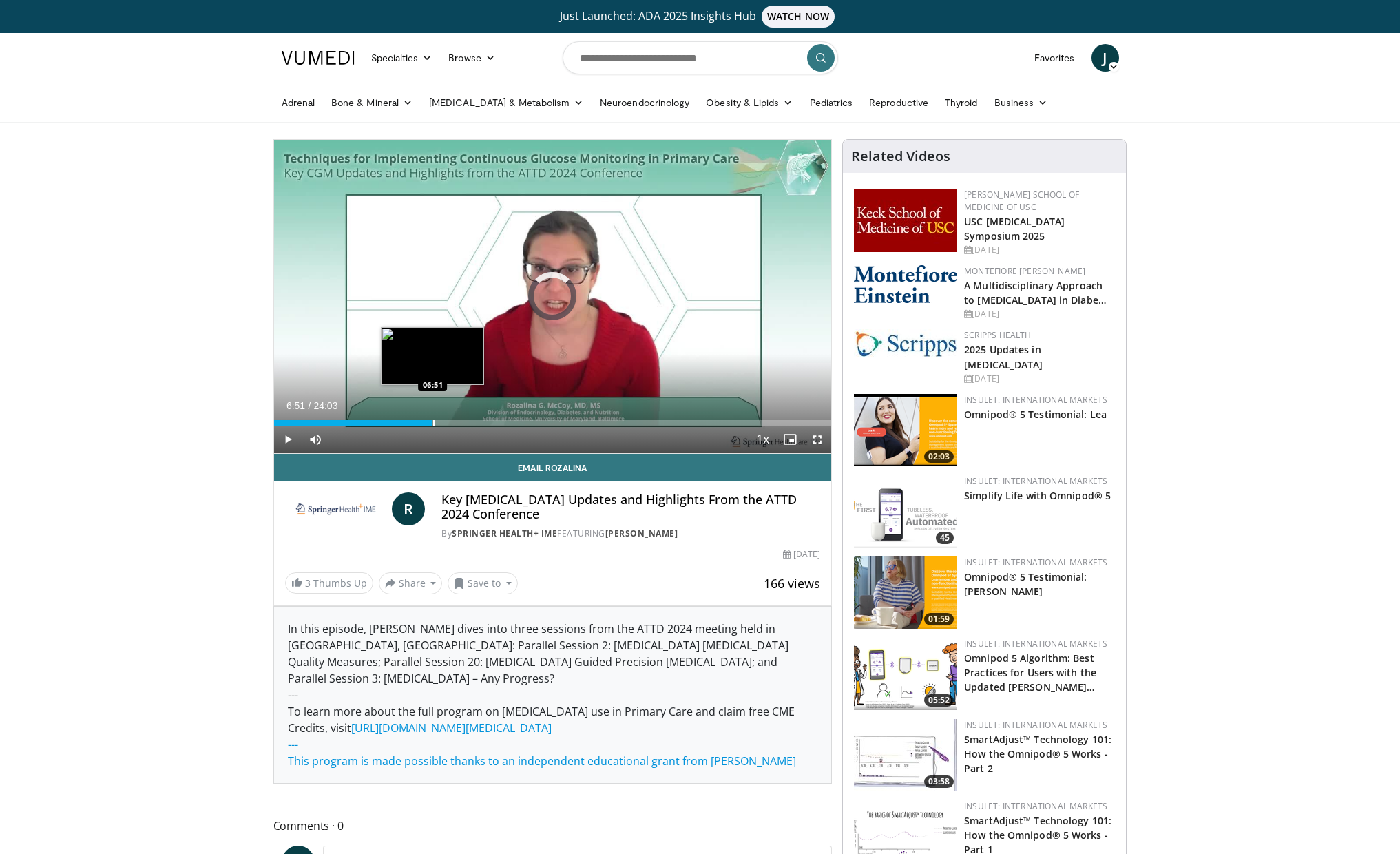
click at [433, 424] on div "Progress Bar" at bounding box center [433, 423] width 1 height 6
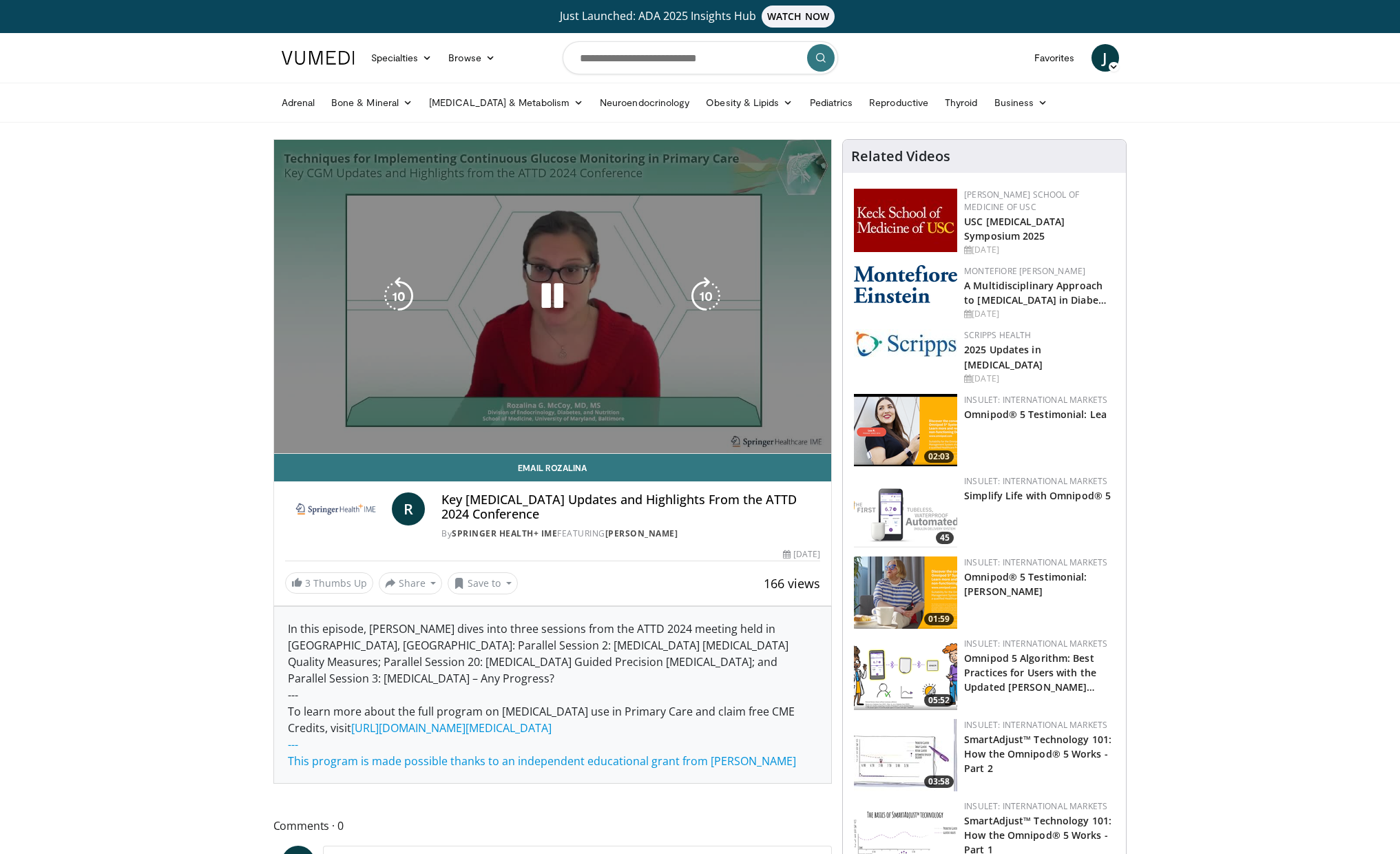
click at [461, 423] on div "10 seconds Tap to unmute" at bounding box center [553, 296] width 558 height 313
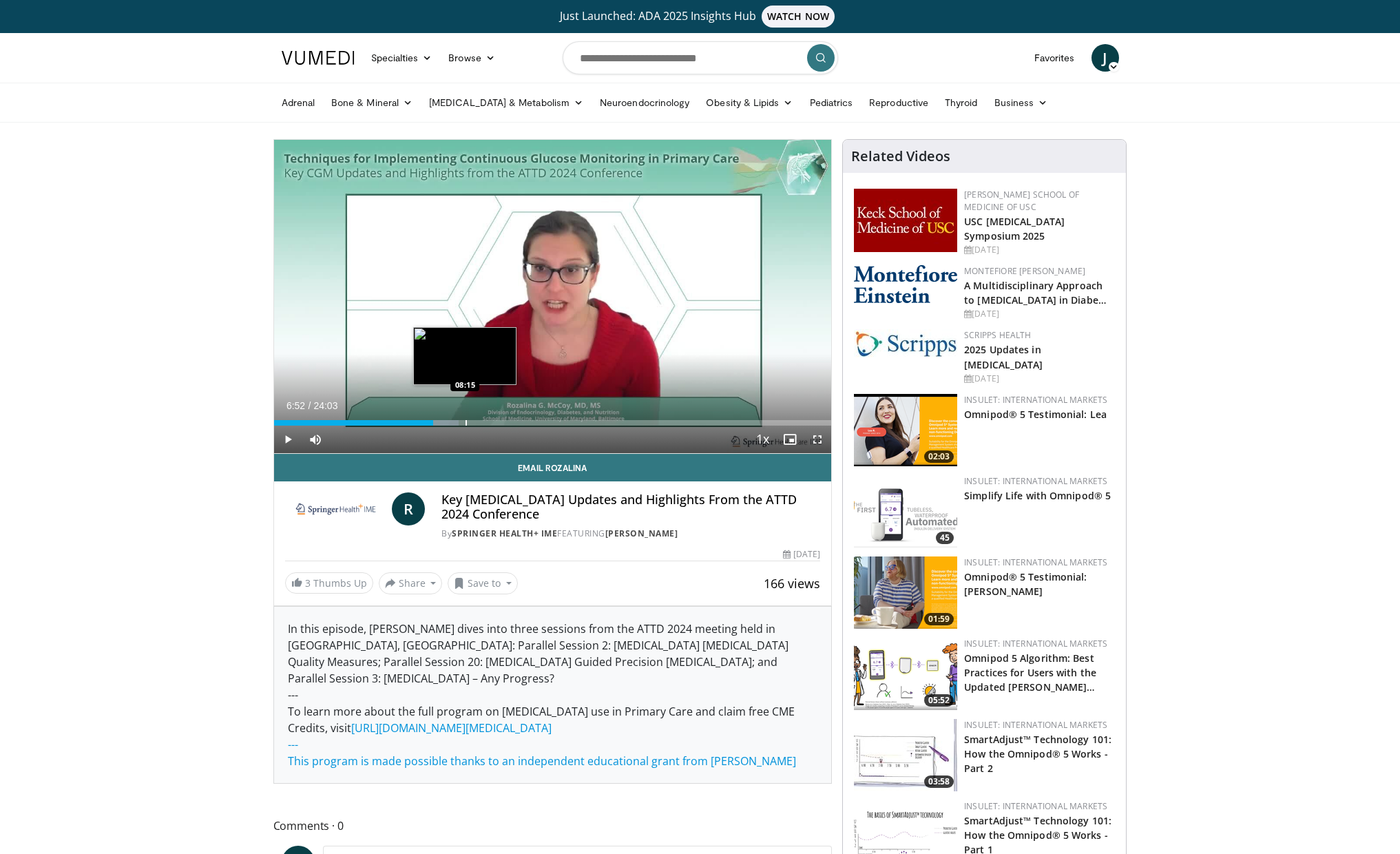
click at [465, 424] on div "Progress Bar" at bounding box center [465, 423] width 1 height 6
click at [512, 423] on div "Progress Bar" at bounding box center [511, 423] width 1 height 6
click at [598, 400] on div "Current Time 10:18 / Duration 24:03" at bounding box center [553, 405] width 558 height 12
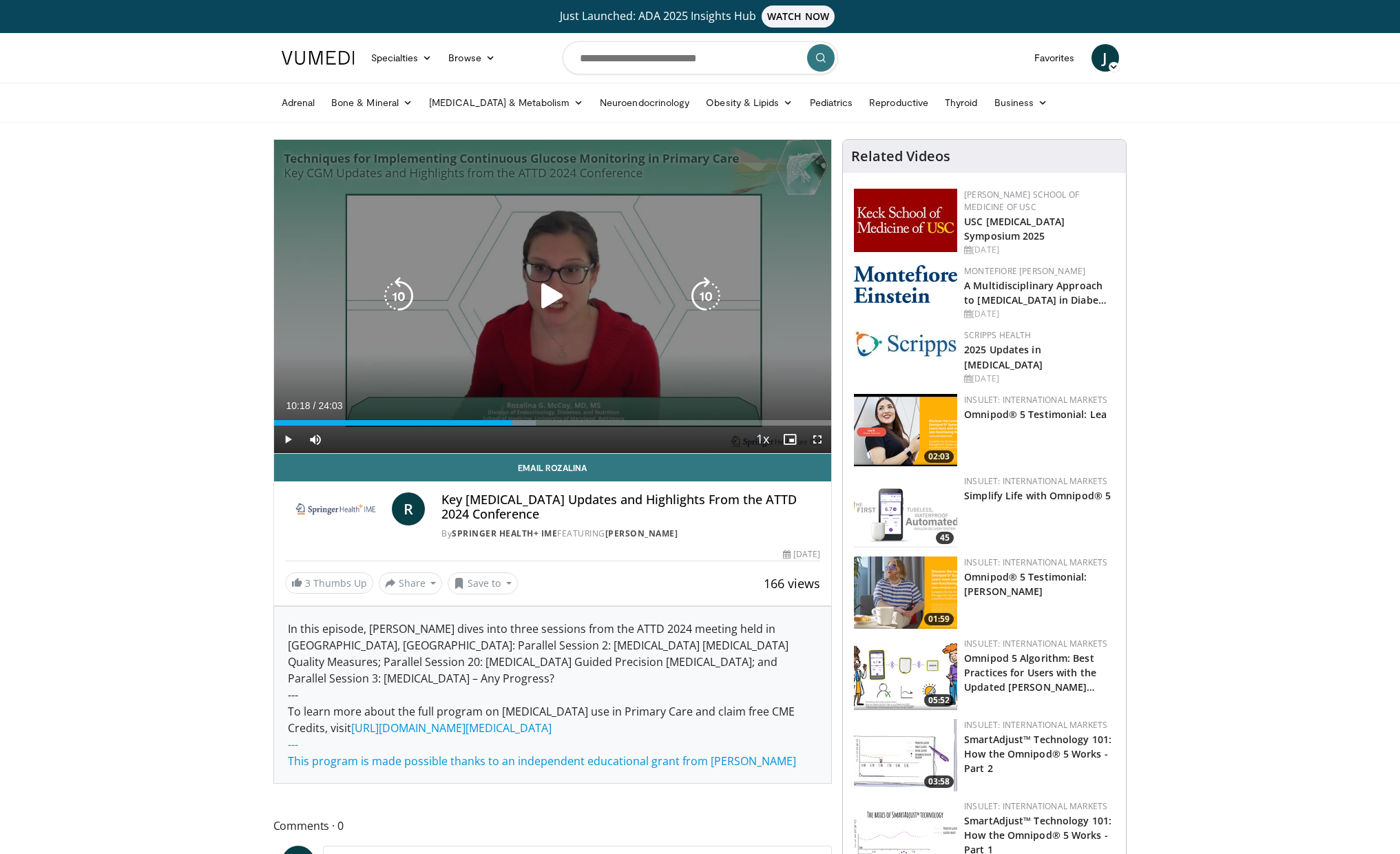
click at [505, 361] on div "10 seconds Tap to unmute" at bounding box center [553, 296] width 558 height 313
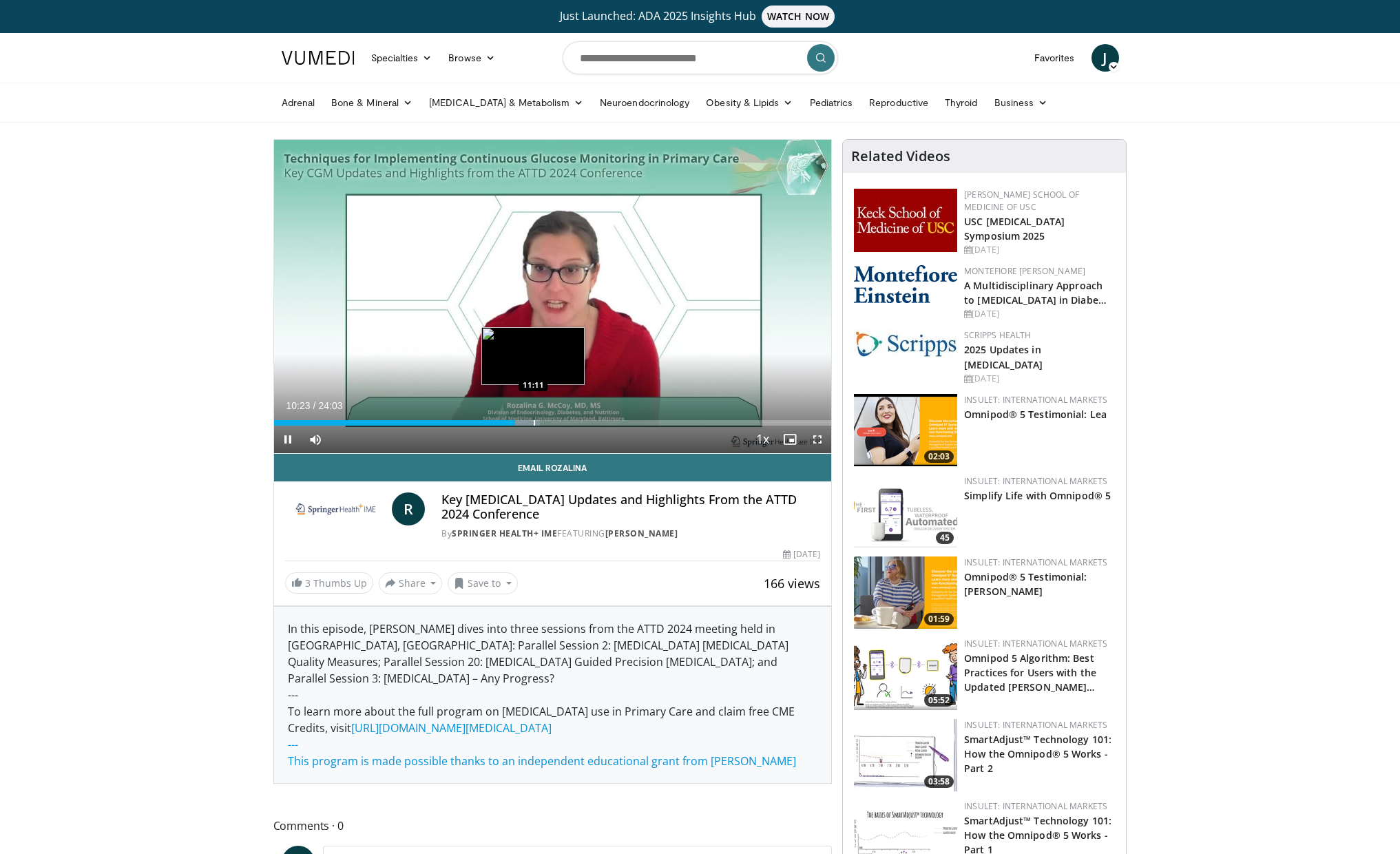
click at [534, 420] on div "Progress Bar" at bounding box center [534, 423] width 1 height 6
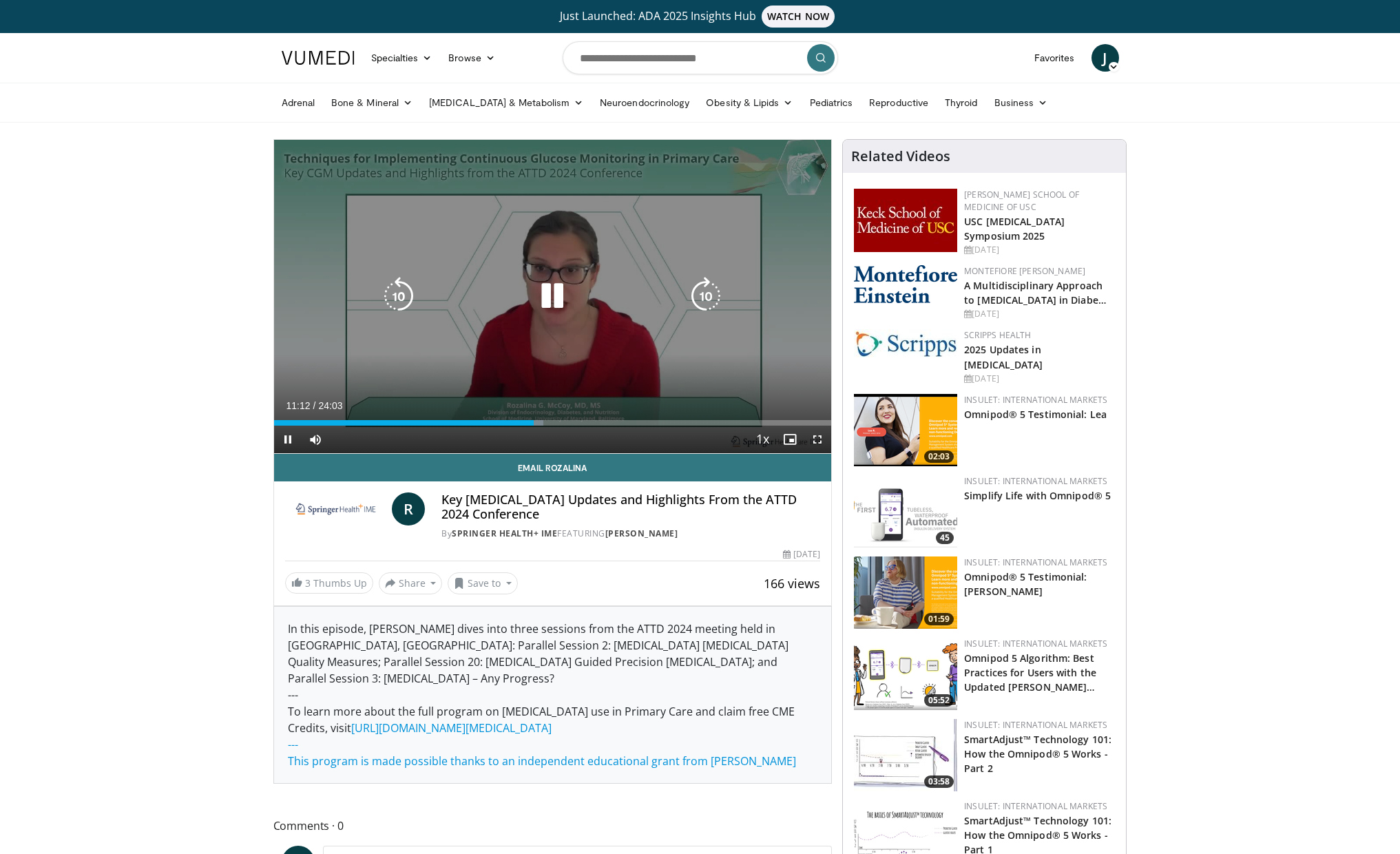
click at [579, 418] on div "Loaded : 48.41% 11:12 13:11" at bounding box center [553, 419] width 558 height 13
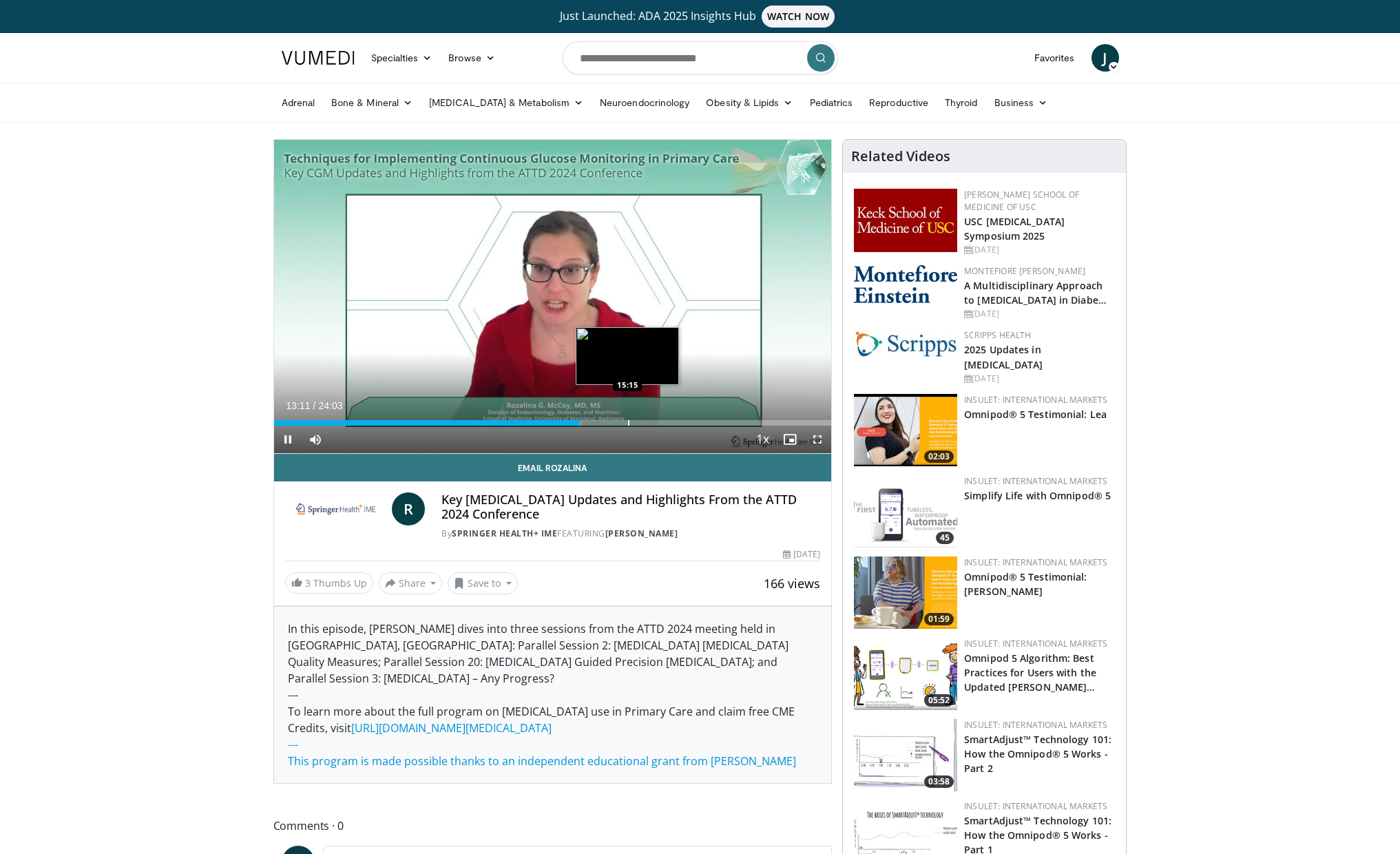
click at [628, 420] on div "Progress Bar" at bounding box center [628, 423] width 1 height 6
click at [692, 421] on div "Progress Bar" at bounding box center [692, 423] width 1 height 6
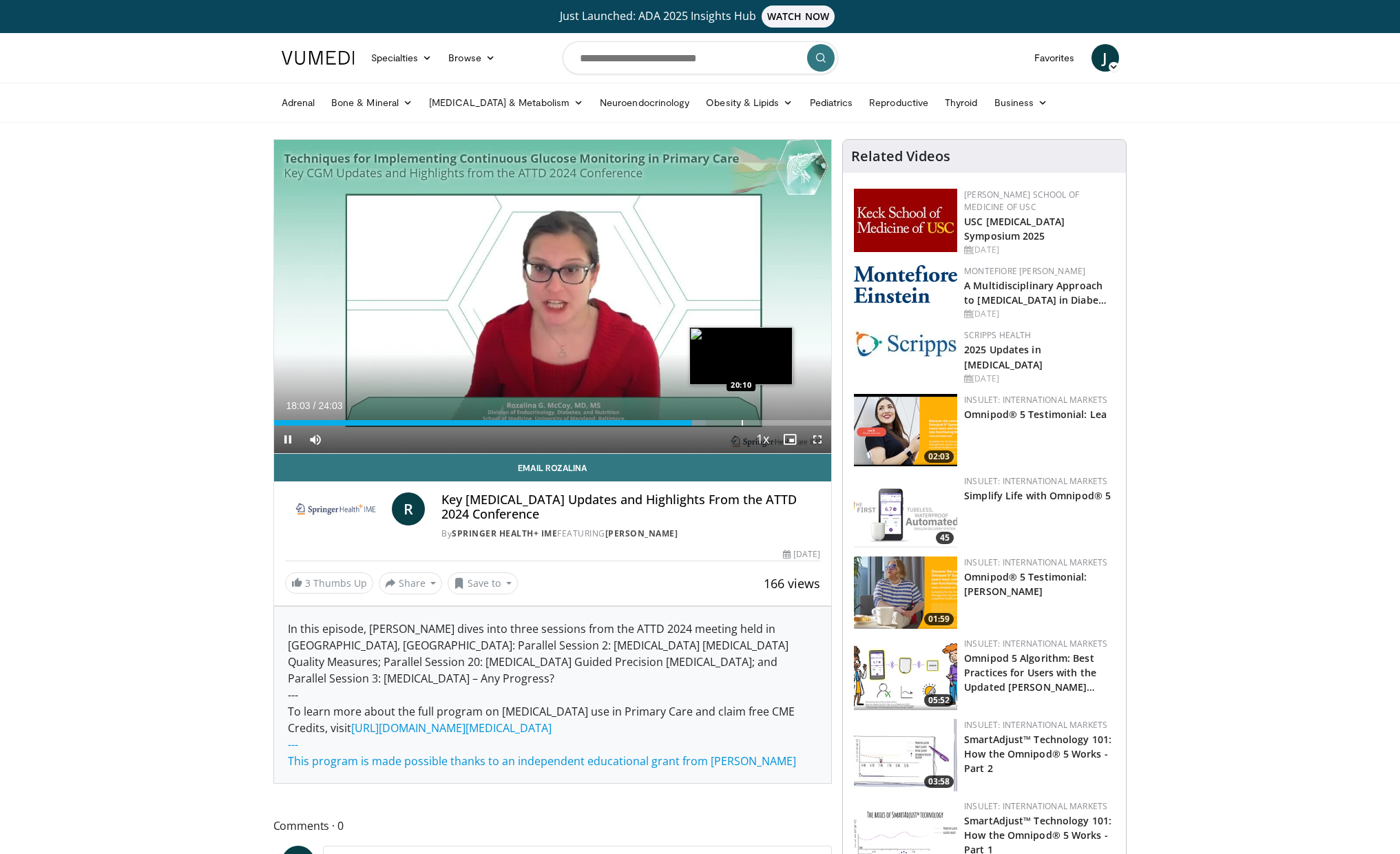
click at [742, 422] on div "Progress Bar" at bounding box center [742, 423] width 1 height 6
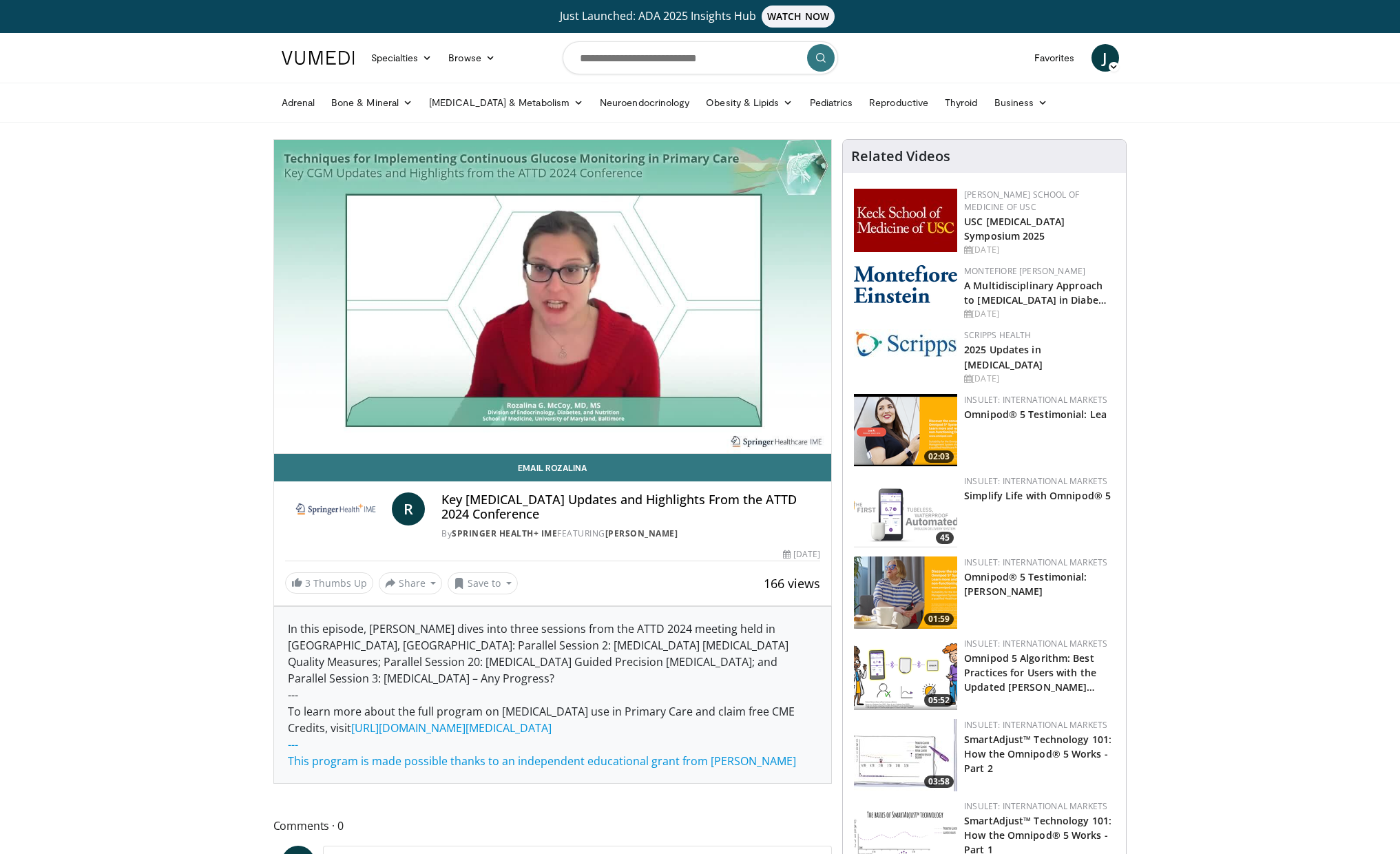
click at [708, 426] on div "10 seconds Tap to unmute" at bounding box center [553, 296] width 558 height 313
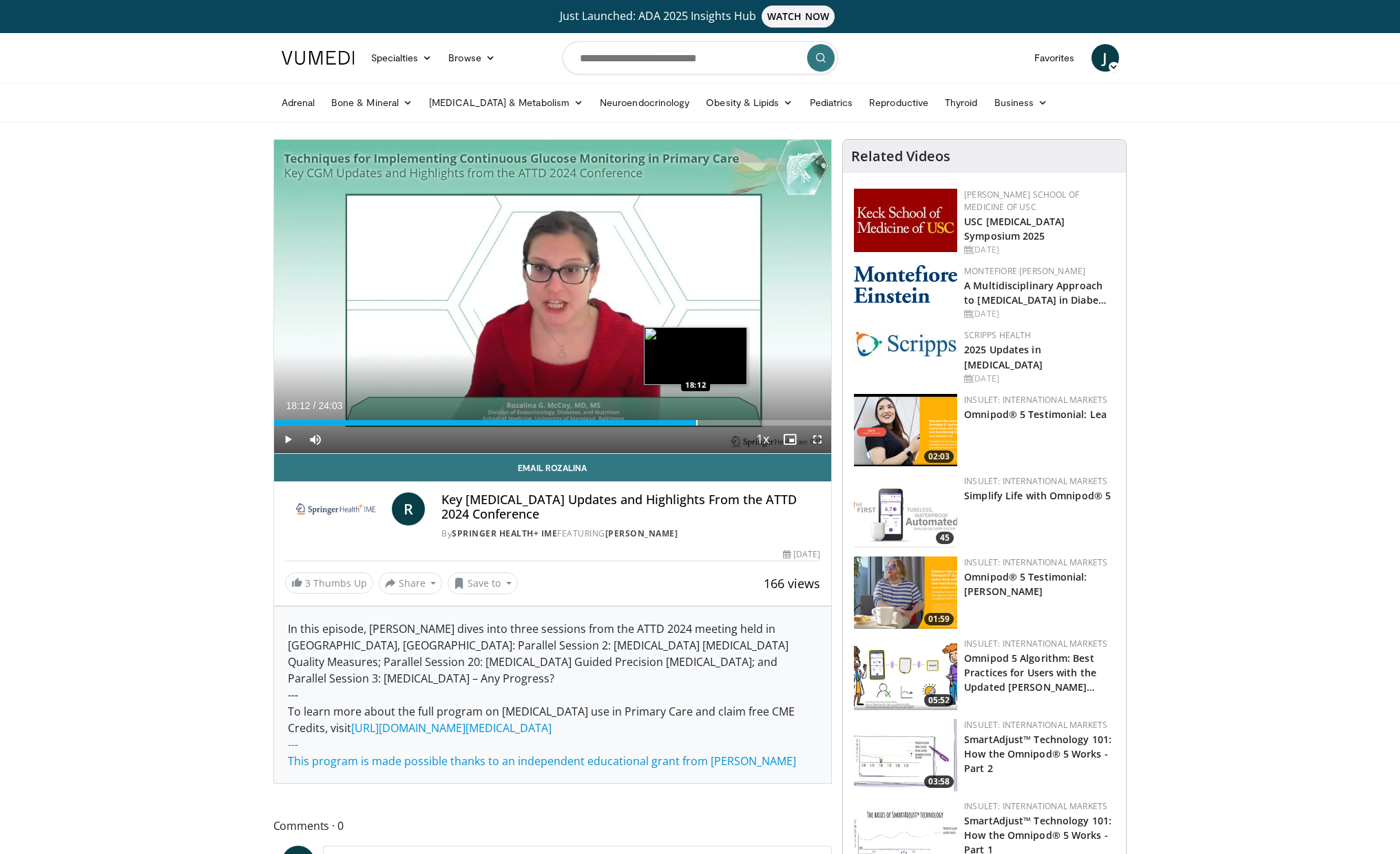
click at [692, 423] on div "Loaded : 76.08% 20:10 18:12" at bounding box center [553, 423] width 558 height 6
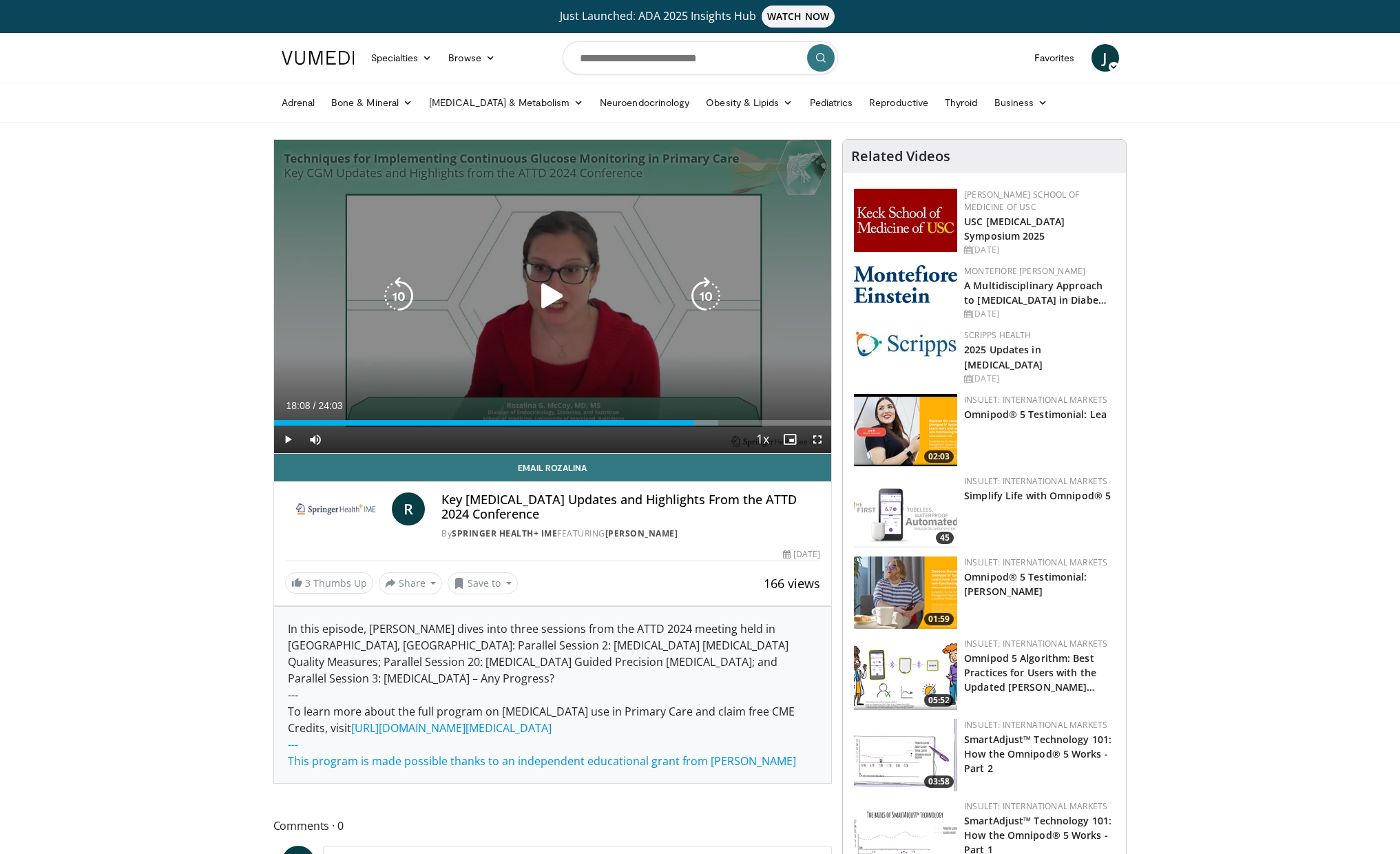
click at [509, 275] on div "10 seconds Tap to unmute" at bounding box center [553, 296] width 558 height 313
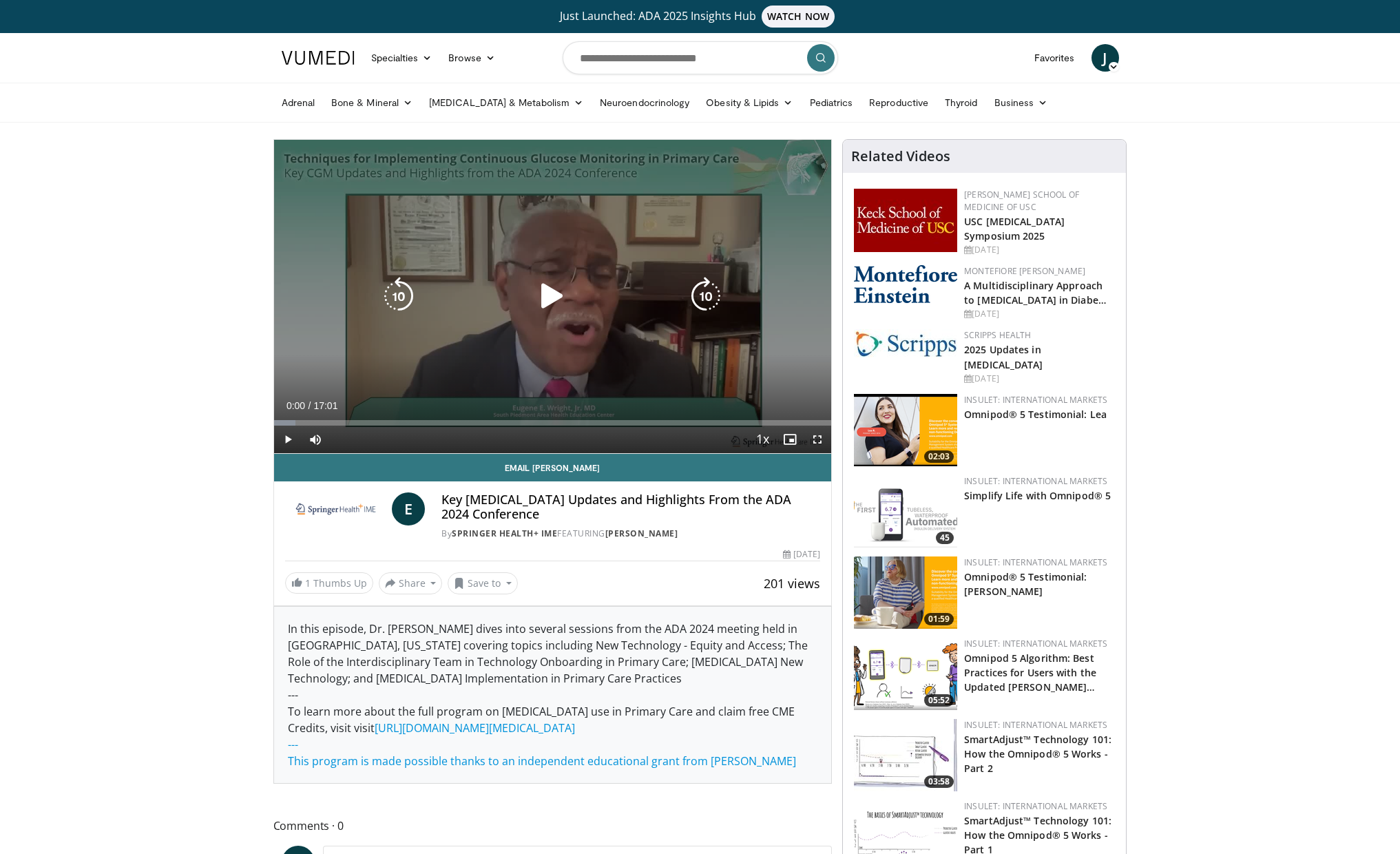
click at [542, 304] on icon "Video Player" at bounding box center [552, 295] width 39 height 39
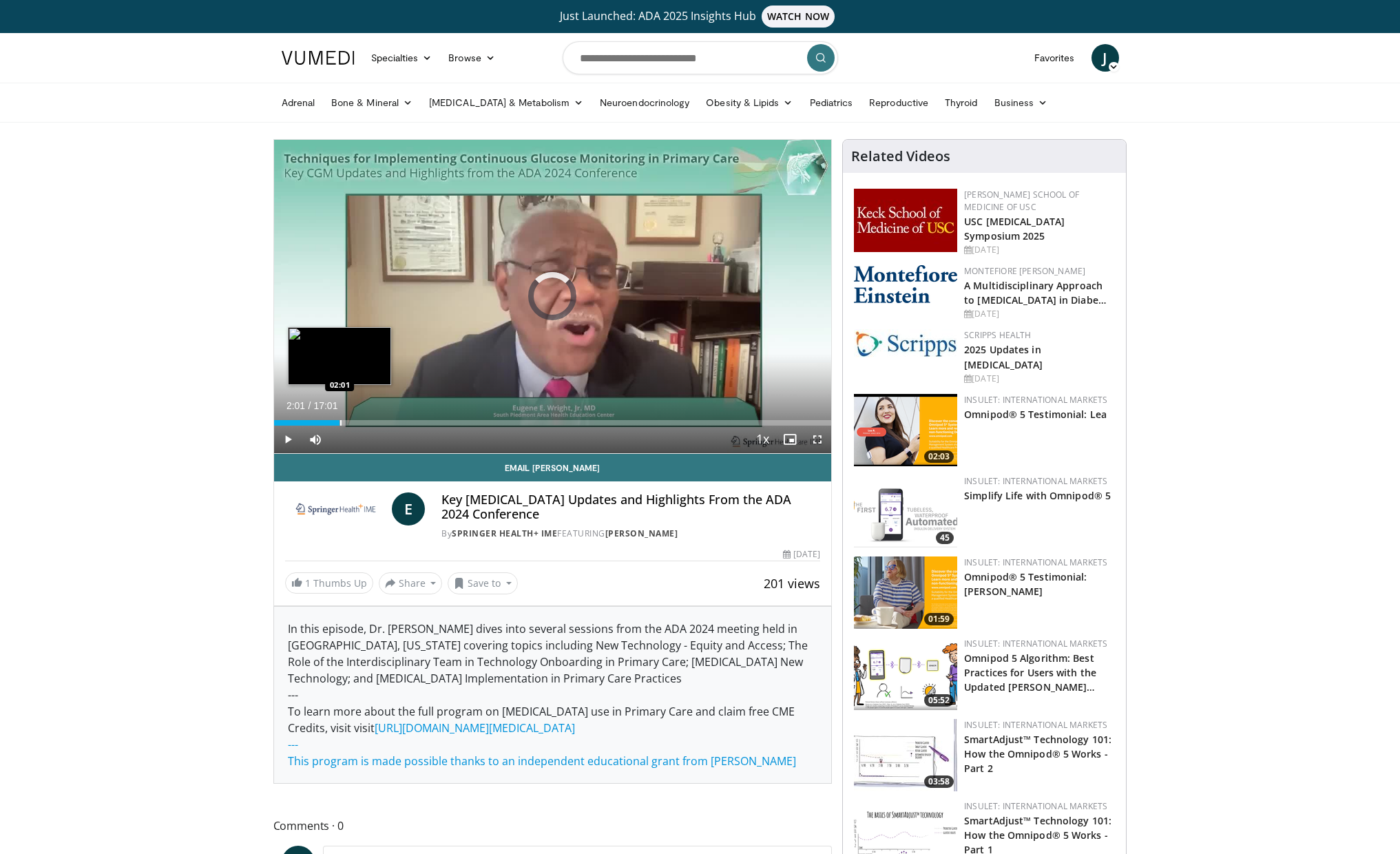
click at [341, 423] on div "Progress Bar" at bounding box center [341, 423] width 1 height 6
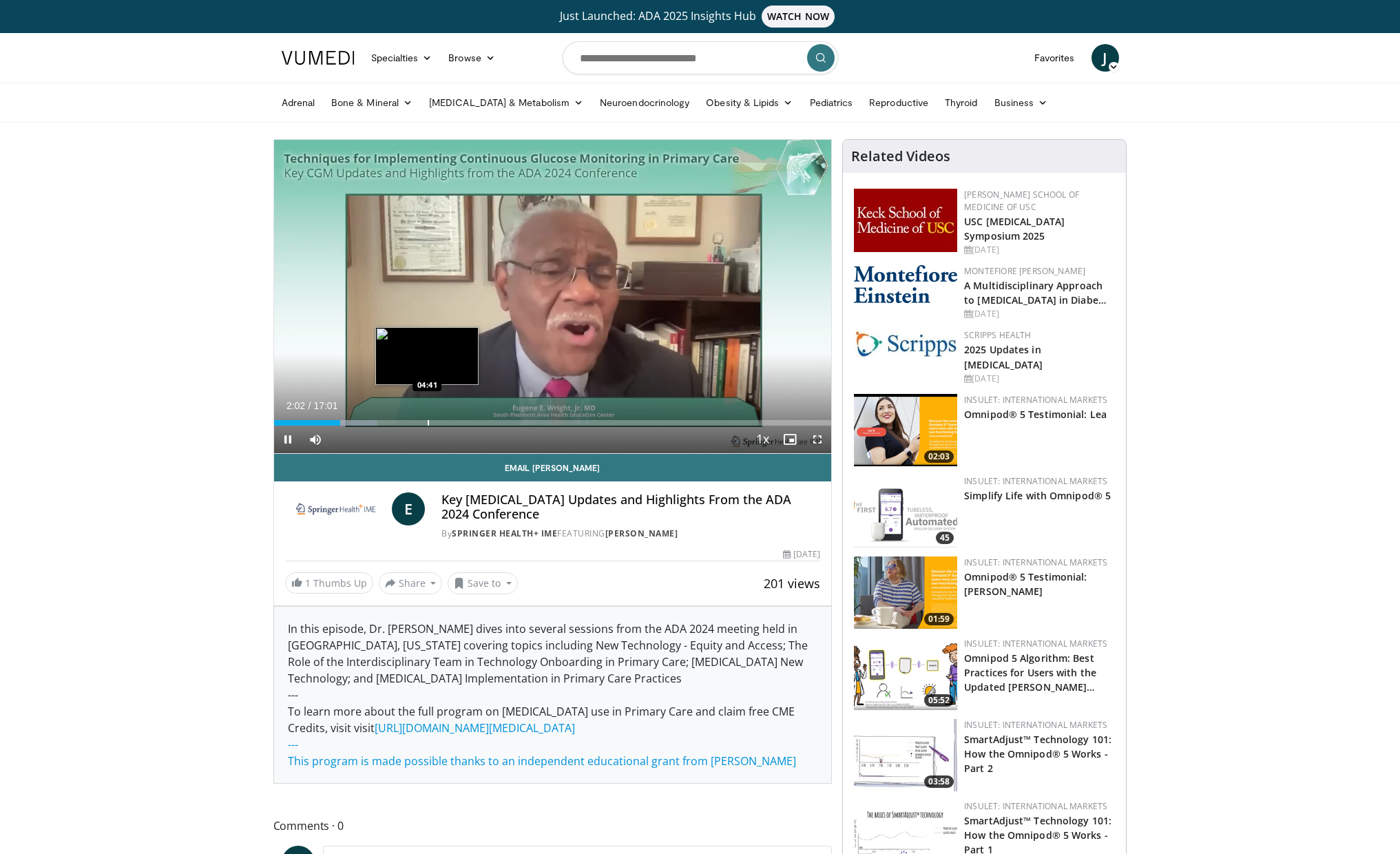
click at [427, 422] on div "Progress Bar" at bounding box center [427, 423] width 1 height 6
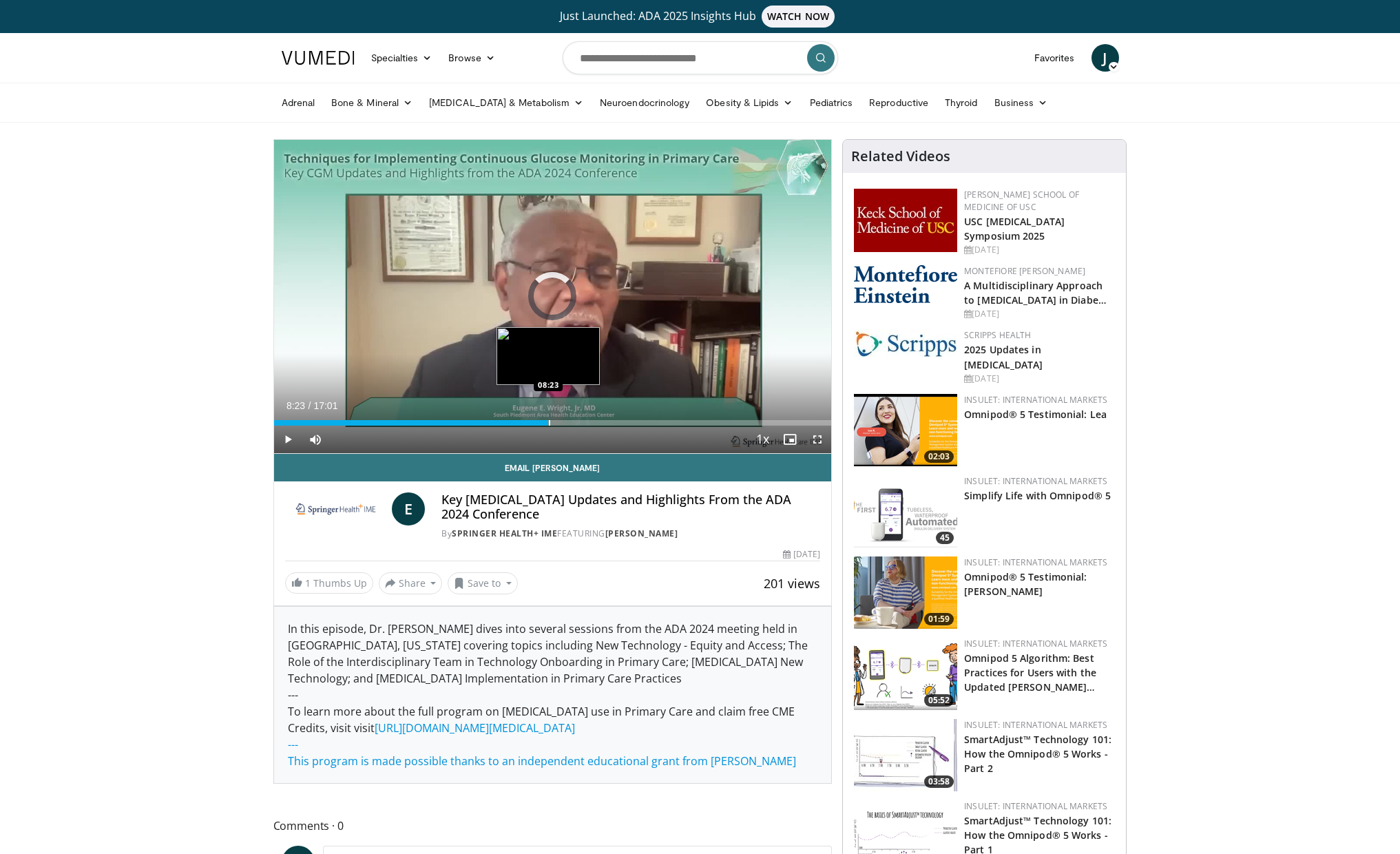
click at [548, 417] on div "Loaded : 34.21% 08:23 08:23" at bounding box center [553, 419] width 558 height 13
